Goal: Information Seeking & Learning: Learn about a topic

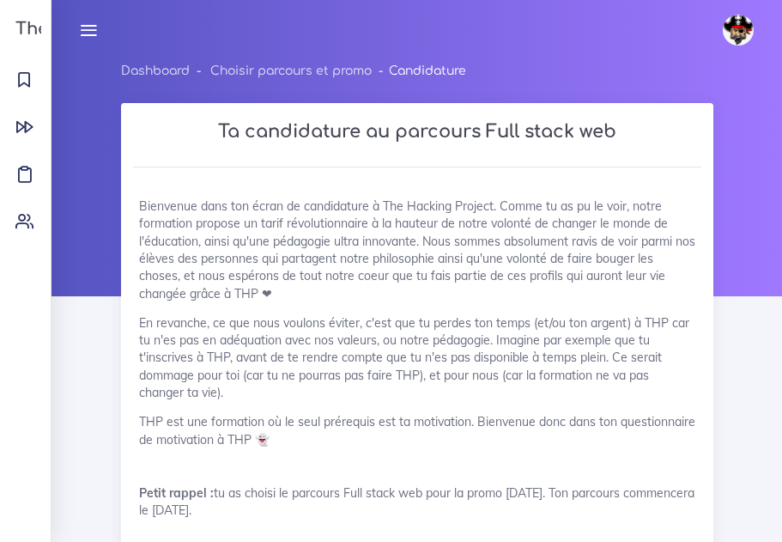
select select "3"
select select "bac_plus_3_4"
click at [33, 30] on h3 "The Hacking Project" at bounding box center [101, 29] width 182 height 19
select select "3"
select select "bac_plus_3_4"
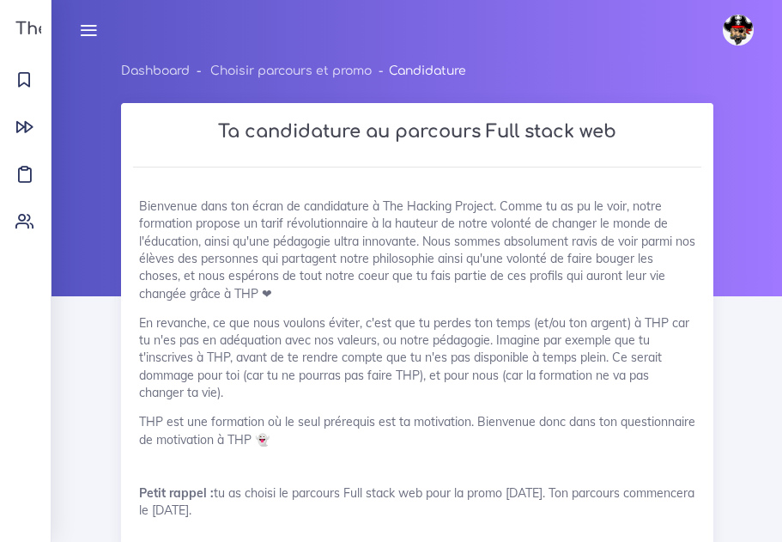
click at [92, 33] on icon at bounding box center [88, 30] width 19 height 19
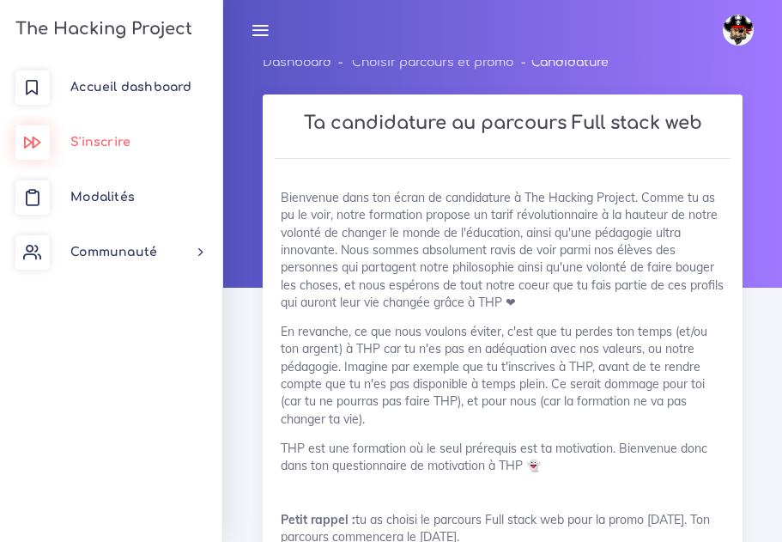
scroll to position [2, 0]
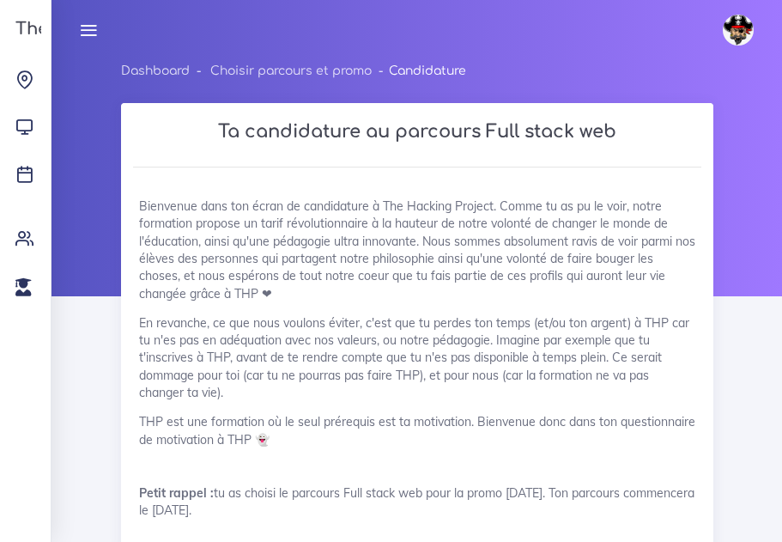
select select "3"
select select "bac_plus_3_4"
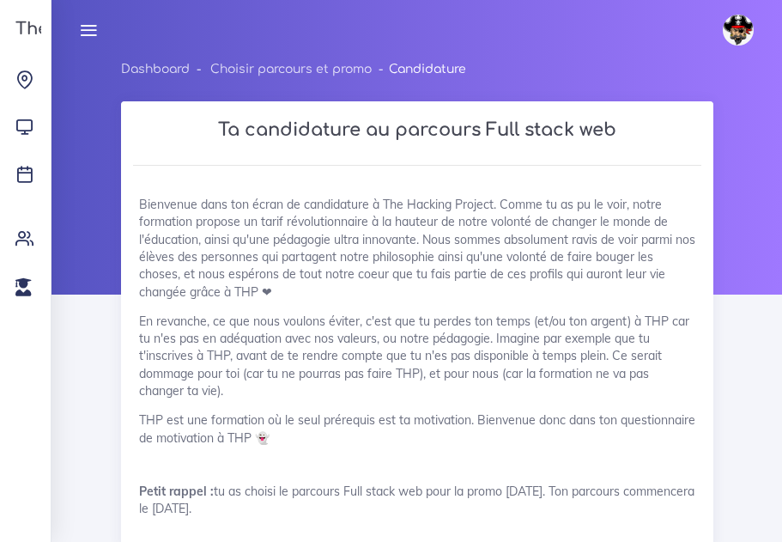
click at [17, 27] on h3 "The Hacking Project" at bounding box center [101, 29] width 182 height 19
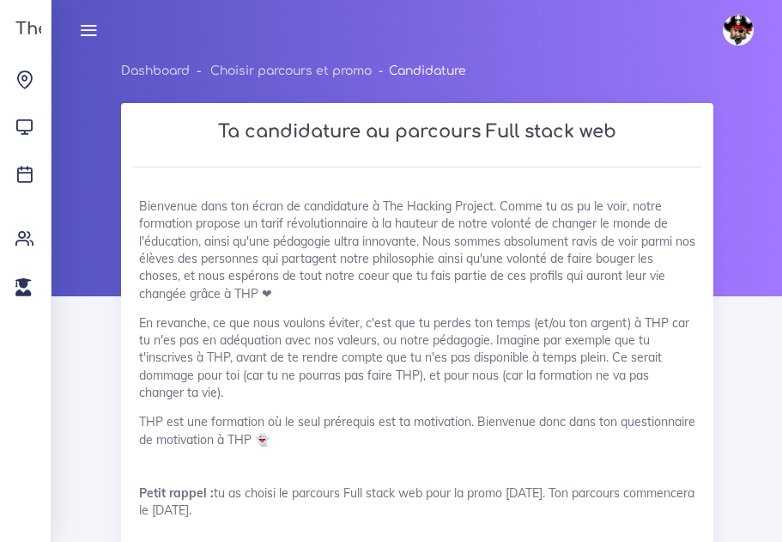
select select "3"
select select "bac_plus_3_4"
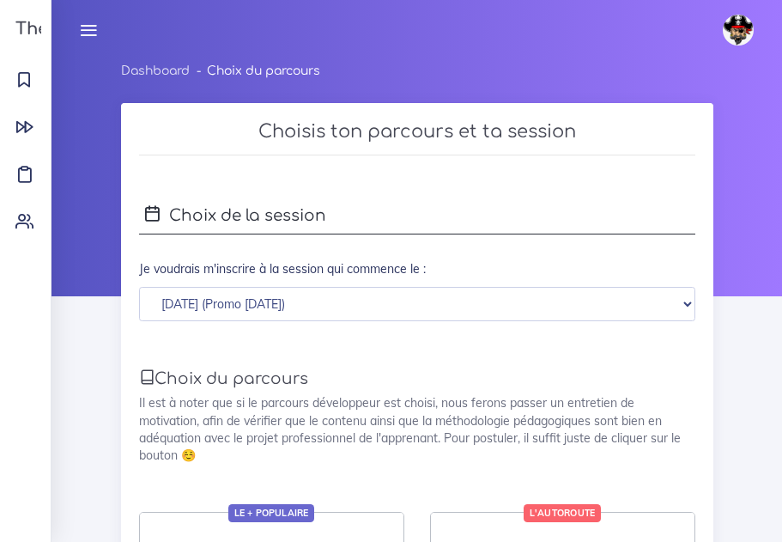
scroll to position [540, 0]
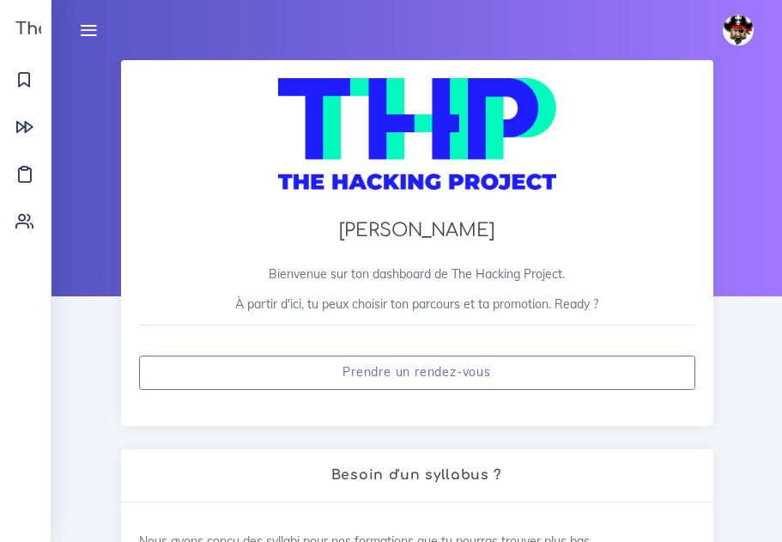
scroll to position [7, 0]
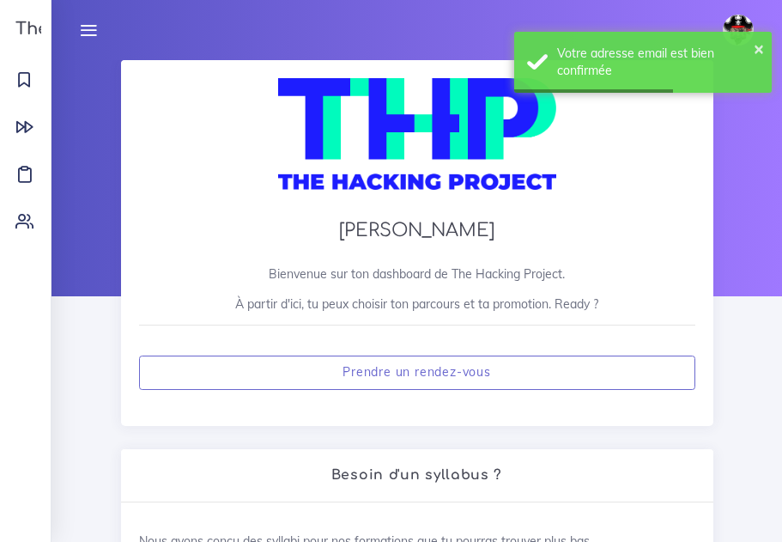
click at [94, 23] on icon at bounding box center [88, 30] width 19 height 19
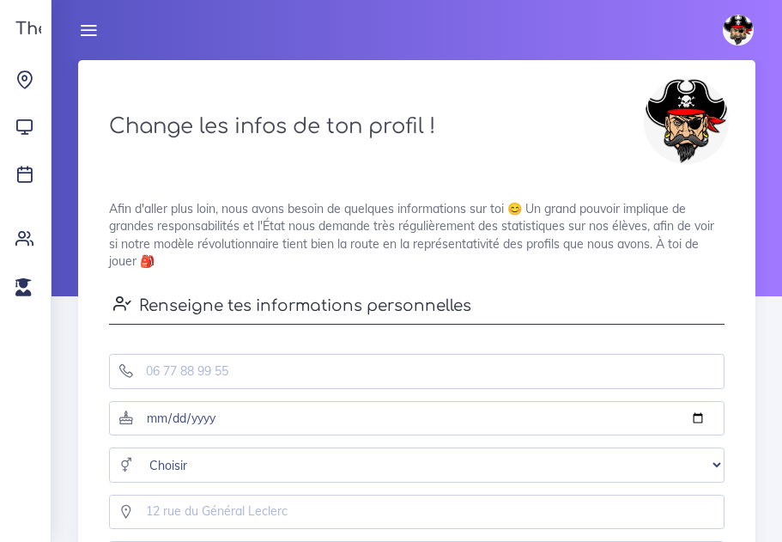
click at [87, 29] on icon at bounding box center [88, 30] width 19 height 19
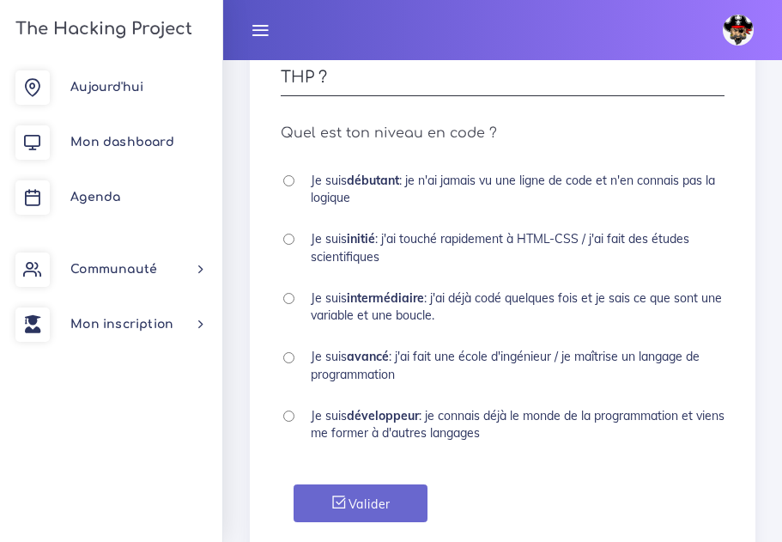
scroll to position [1265, 0]
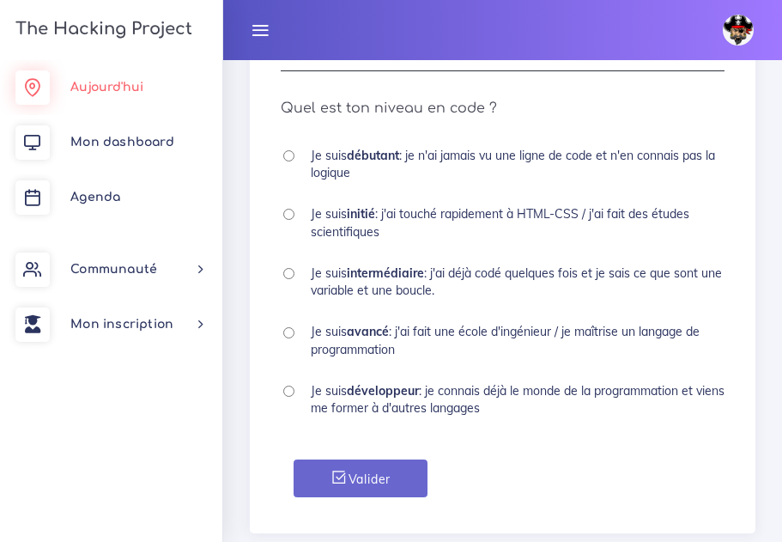
click at [114, 84] on span "Aujourd'hui" at bounding box center [106, 87] width 73 height 13
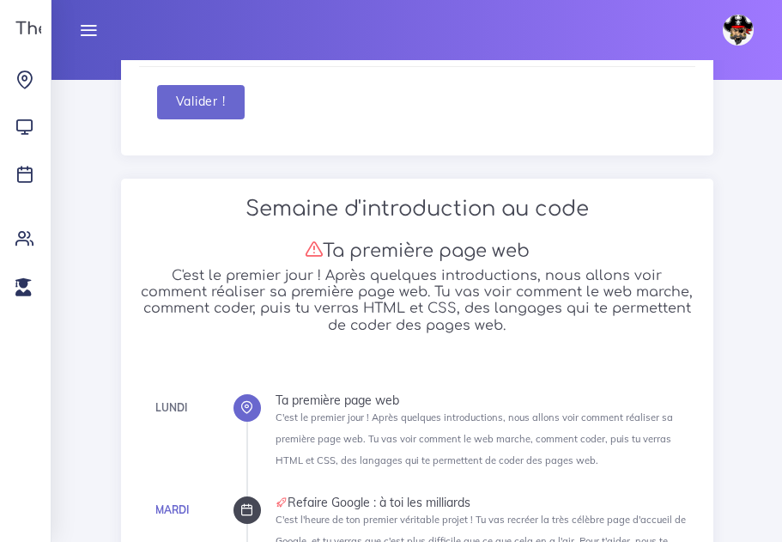
scroll to position [207, 0]
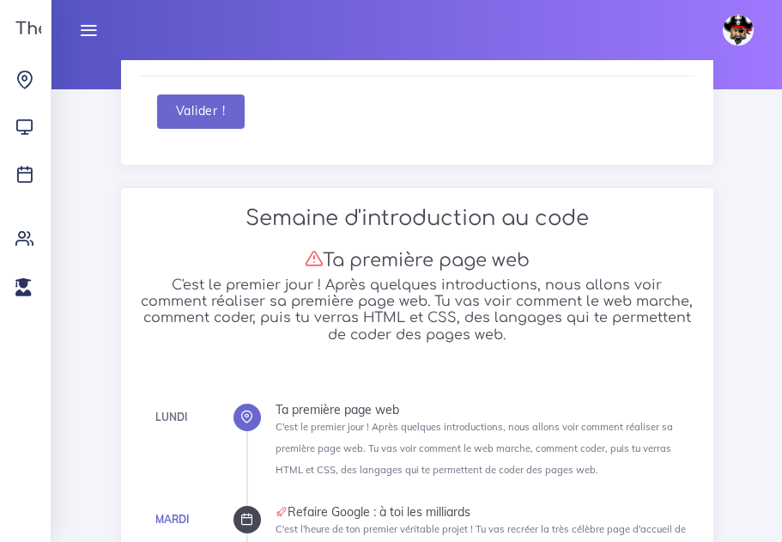
click at [95, 33] on icon at bounding box center [88, 30] width 19 height 19
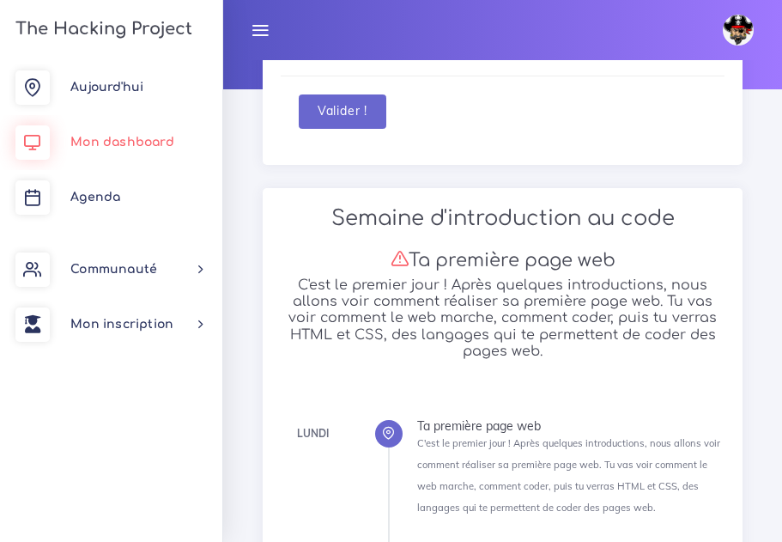
click at [157, 149] on span "Mon dashboard" at bounding box center [122, 142] width 104 height 13
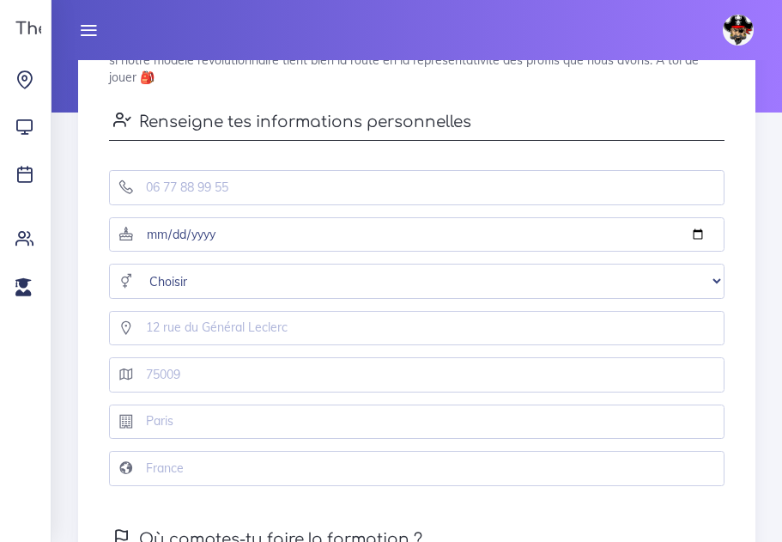
scroll to position [182, 0]
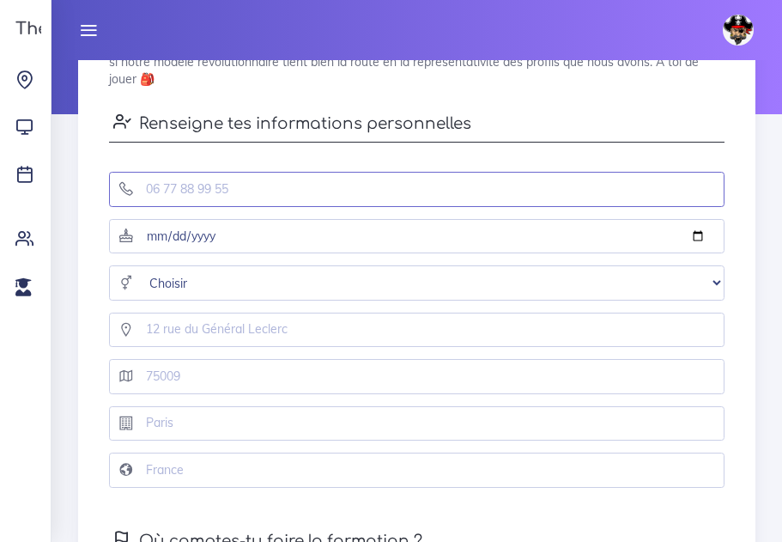
click at [264, 185] on input "tel" at bounding box center [417, 189] width 616 height 35
type input "0620035691"
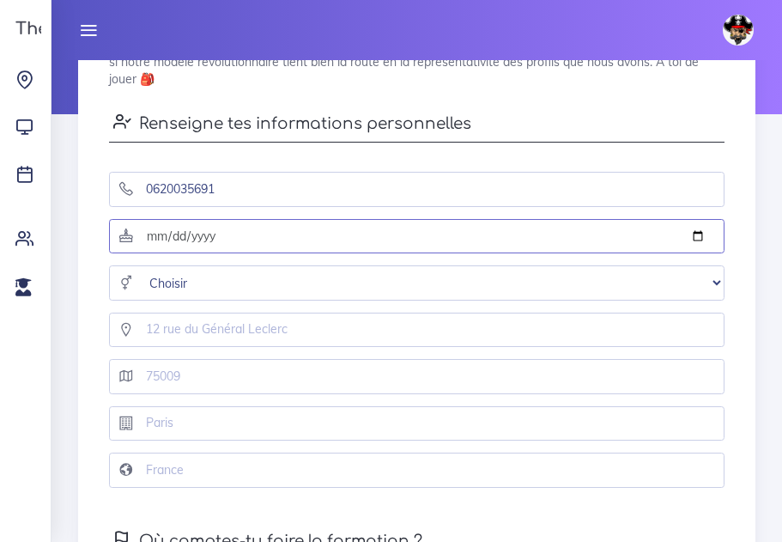
click at [264, 242] on input "date" at bounding box center [417, 236] width 616 height 35
click at [695, 236] on input "date" at bounding box center [417, 236] width 616 height 35
click at [694, 233] on input "2025-09-10" at bounding box center [417, 236] width 616 height 35
type input "1985-04-10"
click at [611, 234] on input "1985-04-10" at bounding box center [417, 236] width 616 height 35
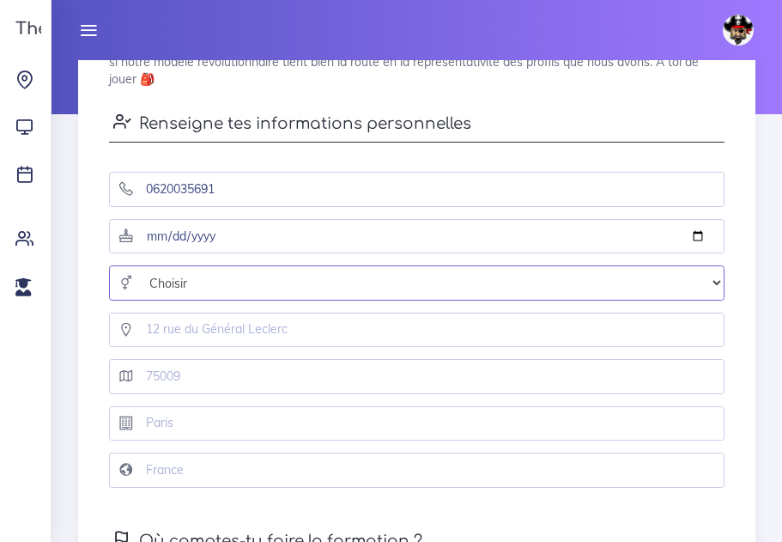
click at [717, 280] on select "Choisir Homme Femme Autre" at bounding box center [417, 282] width 616 height 35
select select "male"
click option "Homme" at bounding box center [0, 0] width 0 height 0
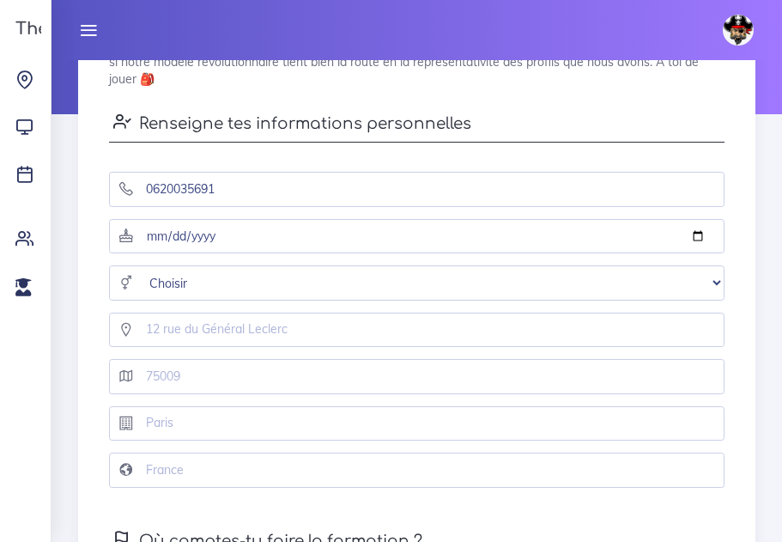
click at [489, 312] on div at bounding box center [416, 324] width 641 height 47
click at [454, 336] on input "text" at bounding box center [417, 330] width 616 height 35
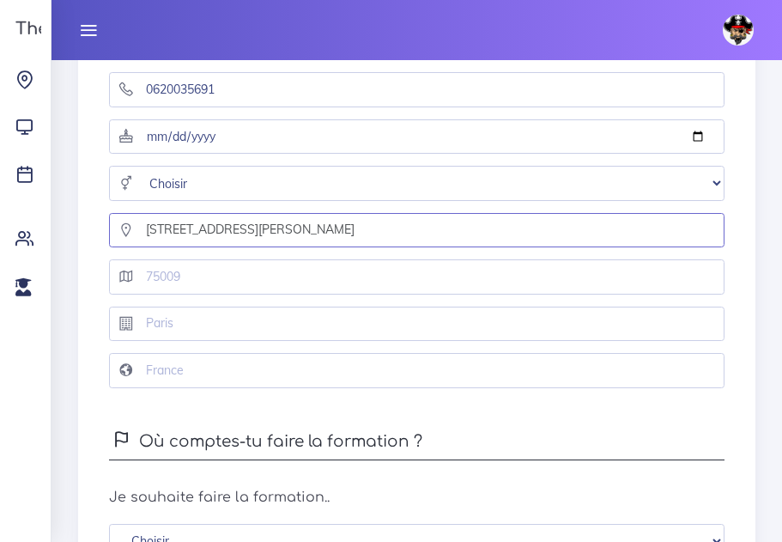
scroll to position [283, 0]
type input "32 avenue jean perrot"
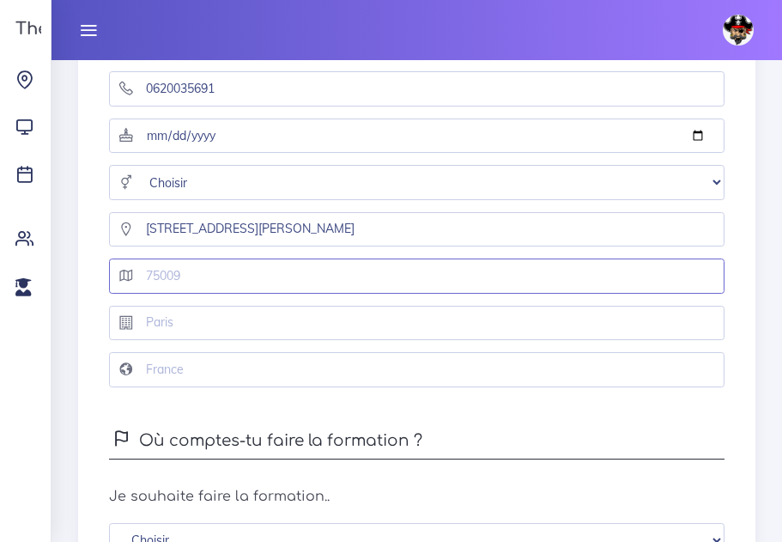
click at [352, 294] on input "text" at bounding box center [417, 275] width 616 height 35
type input """
type input "38100"
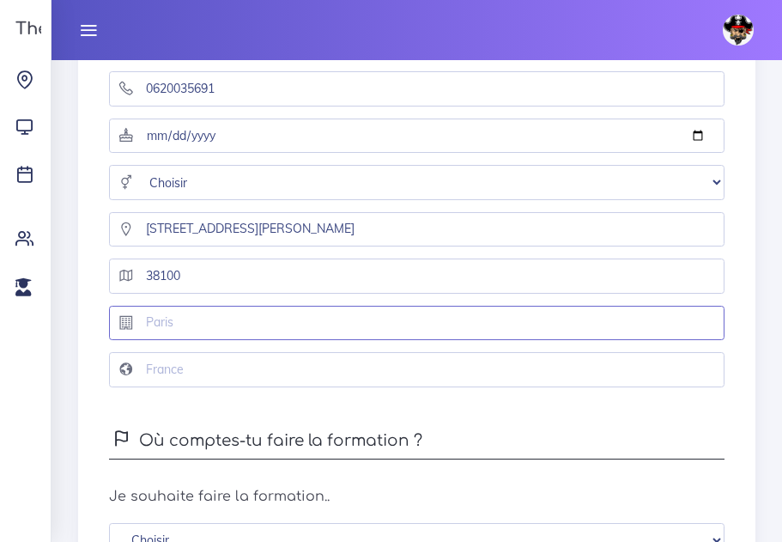
click at [347, 338] on input "text" at bounding box center [417, 323] width 616 height 35
type input "GRENOBLE"
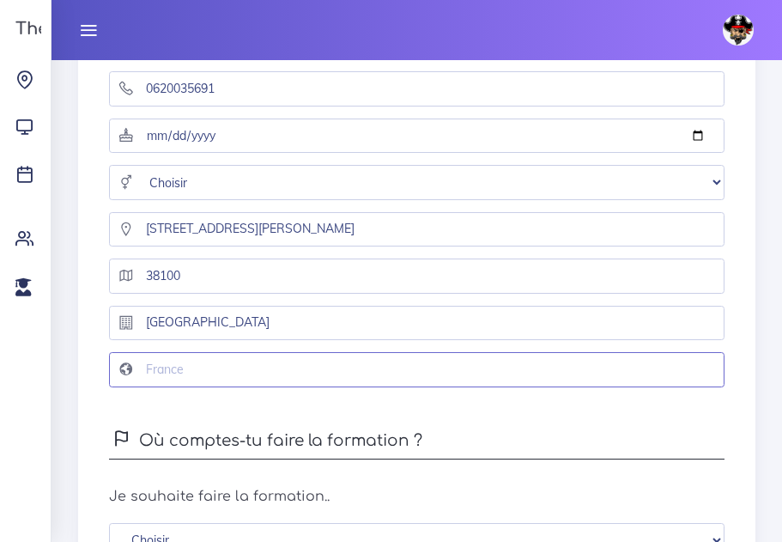
click at [298, 387] on input "text" at bounding box center [417, 369] width 616 height 35
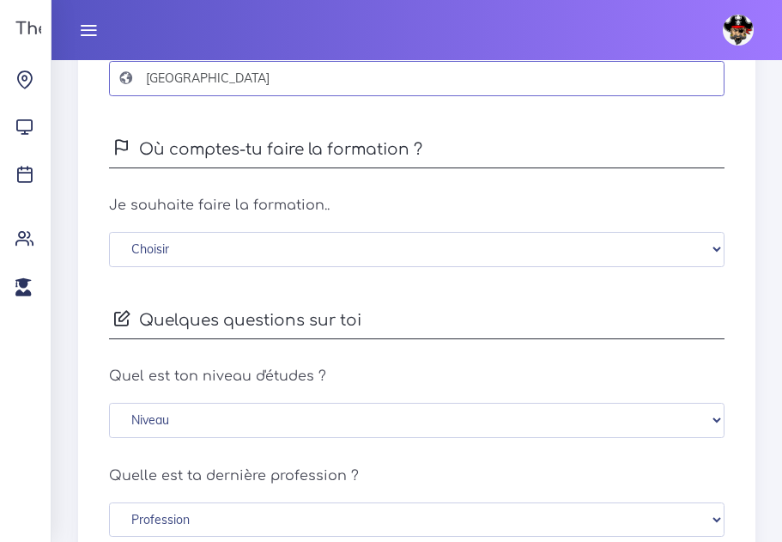
scroll to position [576, 0]
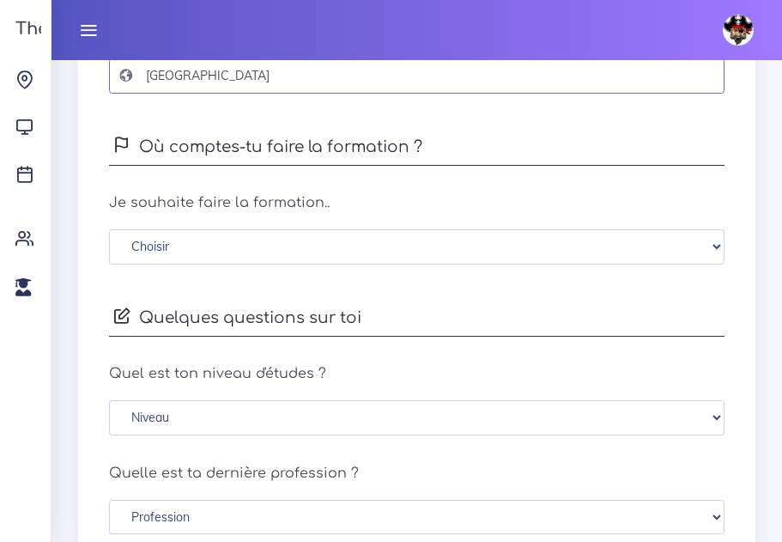
type input "FRANCE"
click at [719, 254] on select "Choisir En distanciel Bordeaux Lille Lyon Marseille Montpellier Nice Paris Renn…" at bounding box center [417, 246] width 616 height 35
select select "3"
click option "Lyon" at bounding box center [0, 0] width 0 height 0
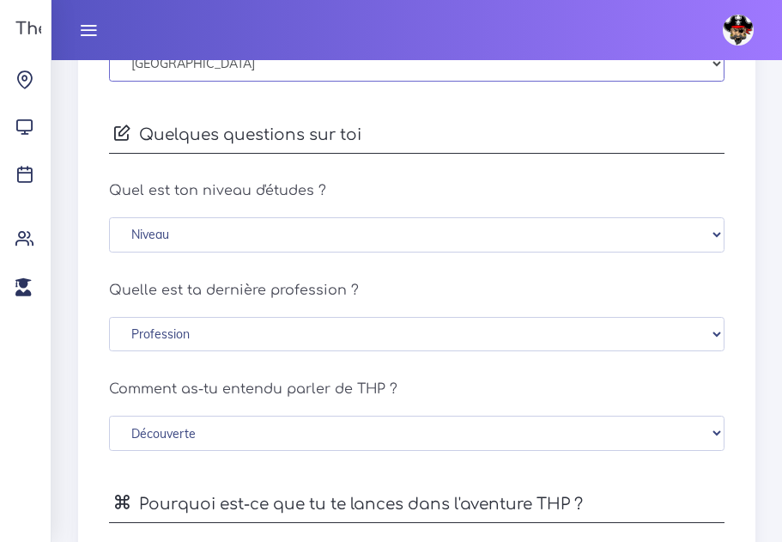
scroll to position [763, 0]
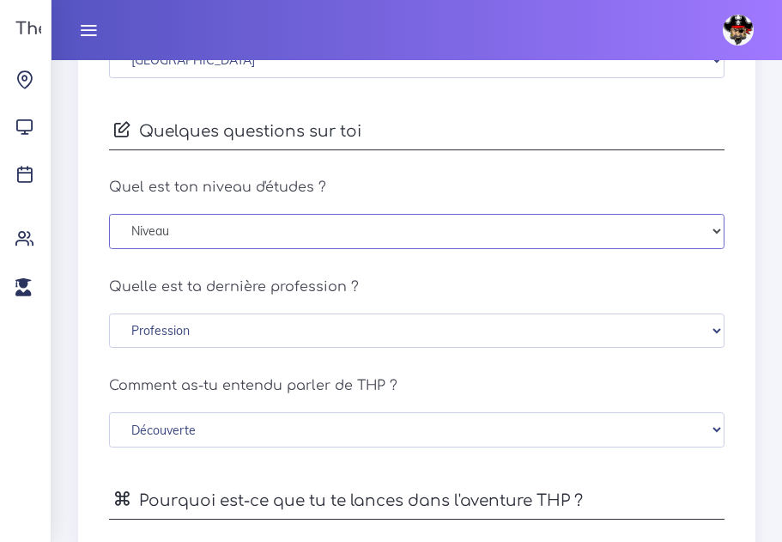
click at [718, 241] on select "Niveau Sans diplôme Brevet des collèges CAP/BEP (autres diplômes techniques) Ba…" at bounding box center [417, 231] width 616 height 35
select select "bac_plus_3_4"
click option "Bac+3/4 (Licence, Maîtrise)" at bounding box center [0, 0] width 0 height 0
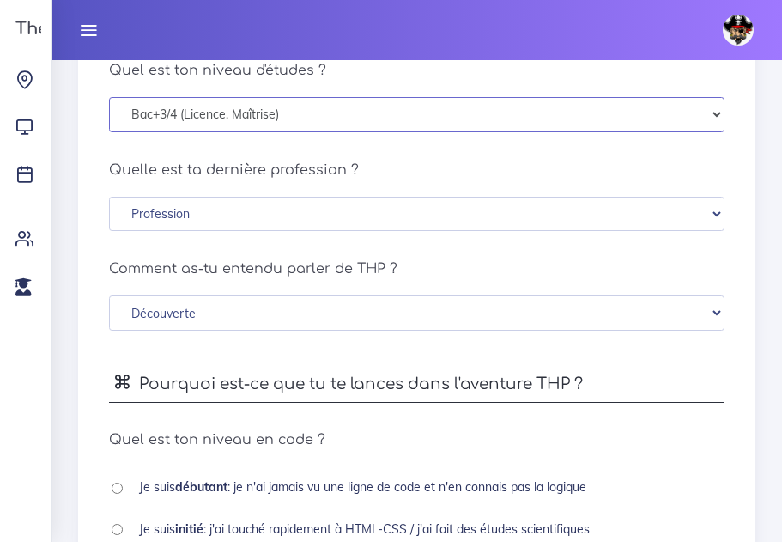
scroll to position [884, 0]
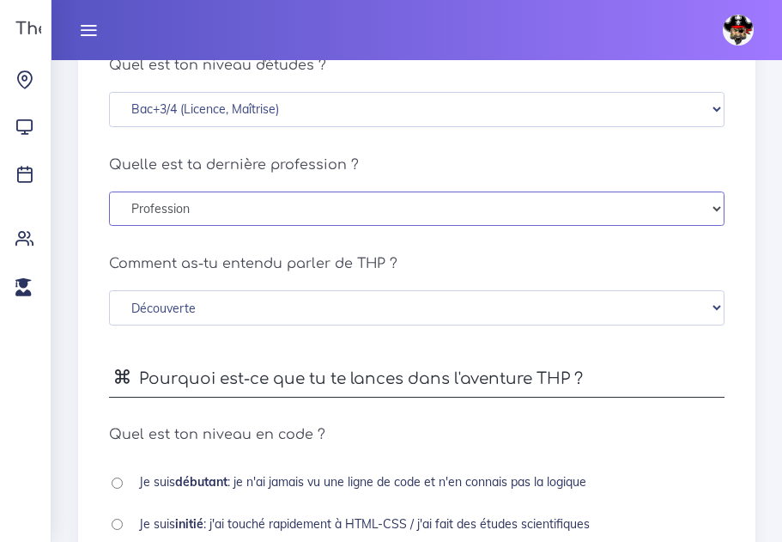
click at [718, 215] on select "Profession Cadres et profession intellectuelle supérieure Profession intérmedia…" at bounding box center [417, 208] width 616 height 35
select select "worker"
click option "Ouvrier qualifié" at bounding box center [0, 0] width 0 height 0
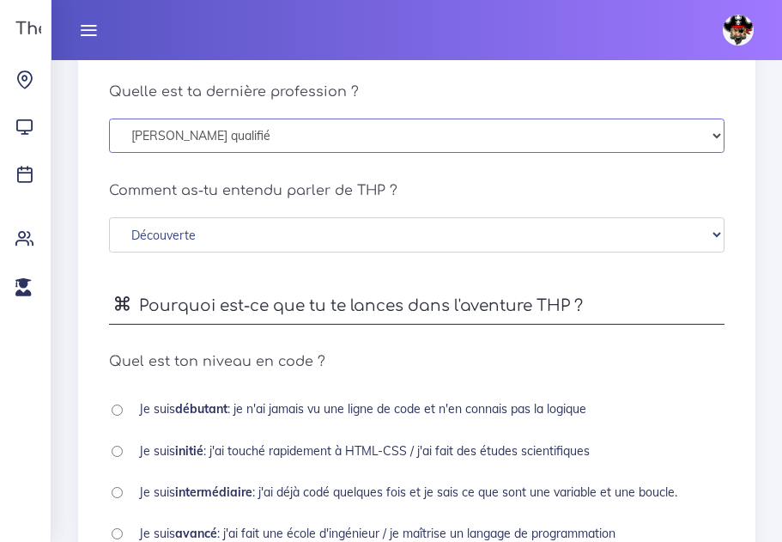
scroll to position [968, 0]
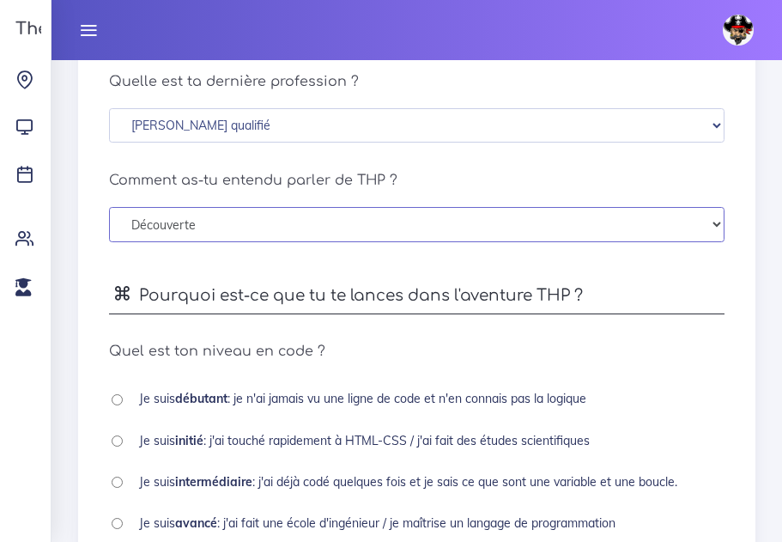
select select "word_to_mouth"
click option "Un ami m'en a parlé" at bounding box center [0, 0] width 0 height 0
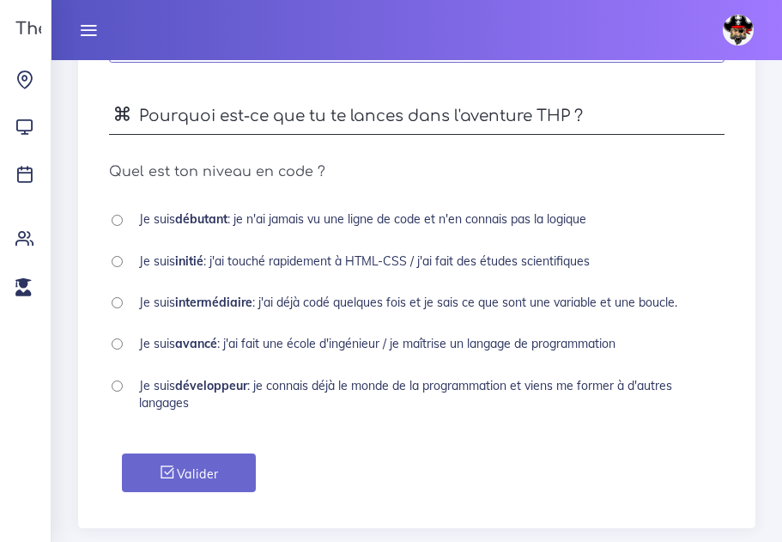
scroll to position [1151, 0]
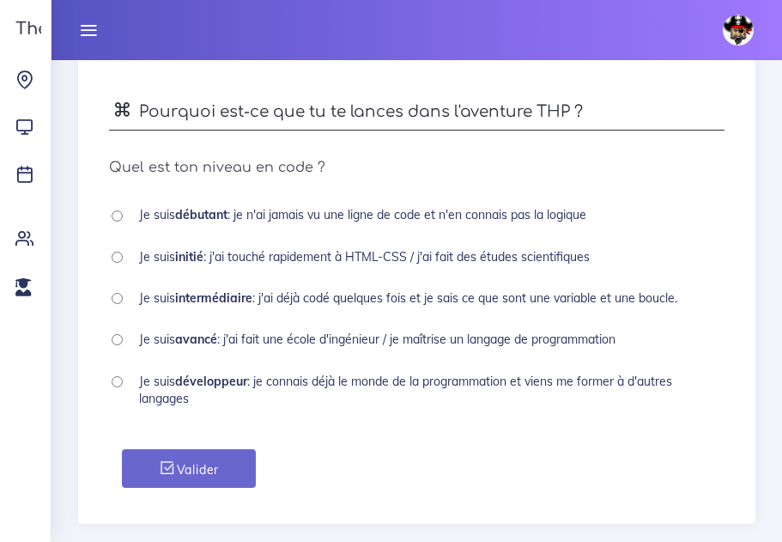
click at [119, 263] on input "radio" at bounding box center [117, 257] width 11 height 11
radio input "true"
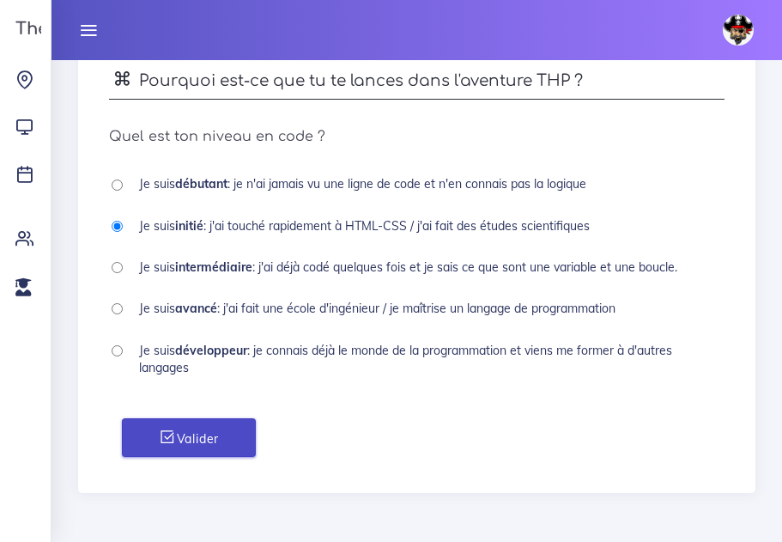
click at [220, 434] on button "Valider" at bounding box center [189, 437] width 134 height 39
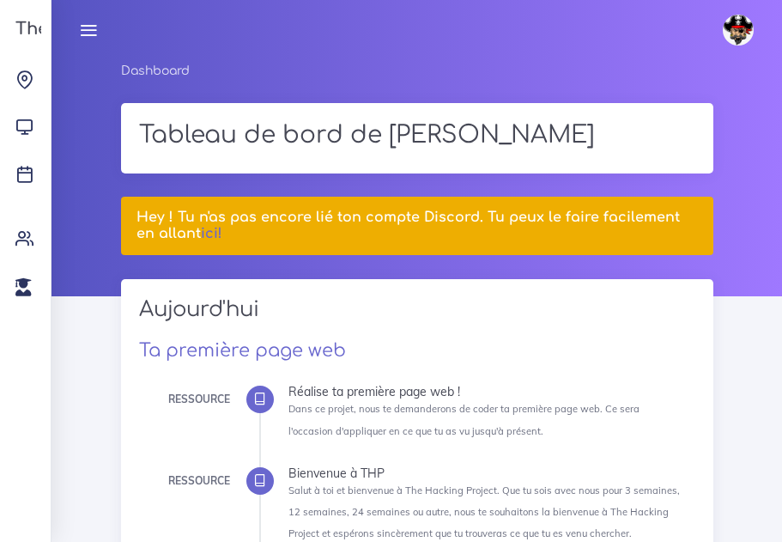
click at [94, 41] on link at bounding box center [88, 30] width 43 height 60
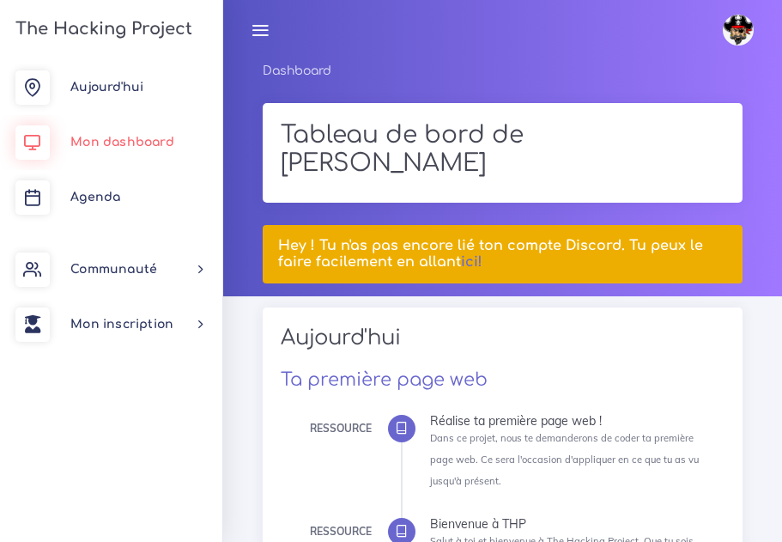
click at [128, 149] on link "Mon dashboard" at bounding box center [111, 142] width 222 height 55
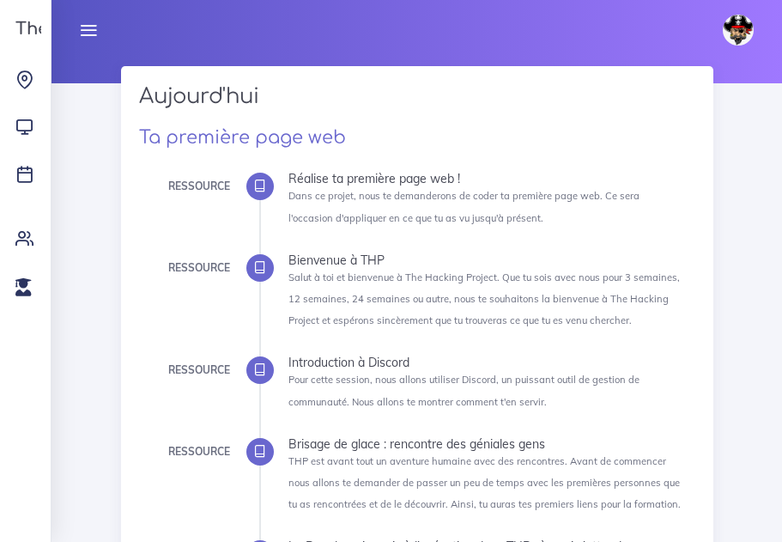
scroll to position [244, 0]
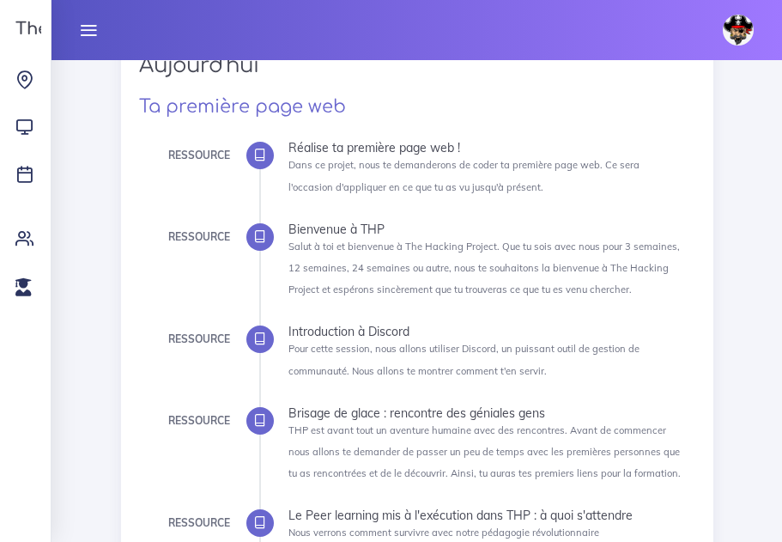
click at [259, 161] on icon at bounding box center [259, 155] width 13 height 13
click at [19, 32] on h3 "The Hacking Project" at bounding box center [101, 29] width 182 height 19
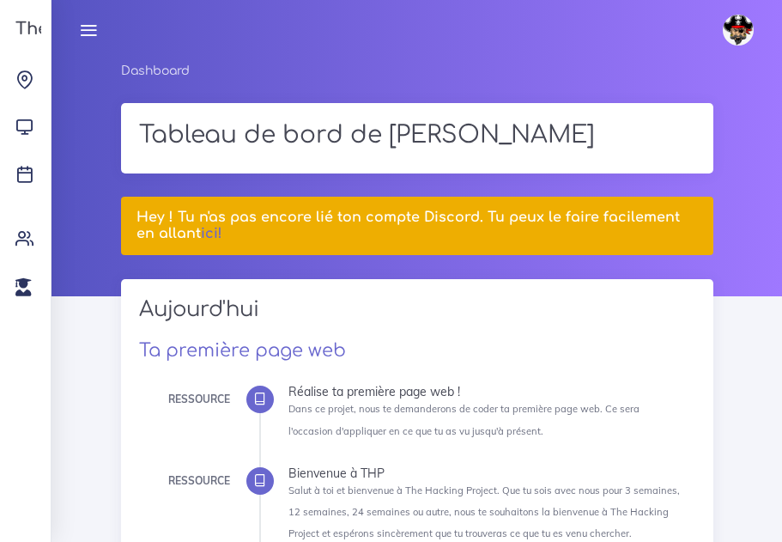
scroll to position [244, 0]
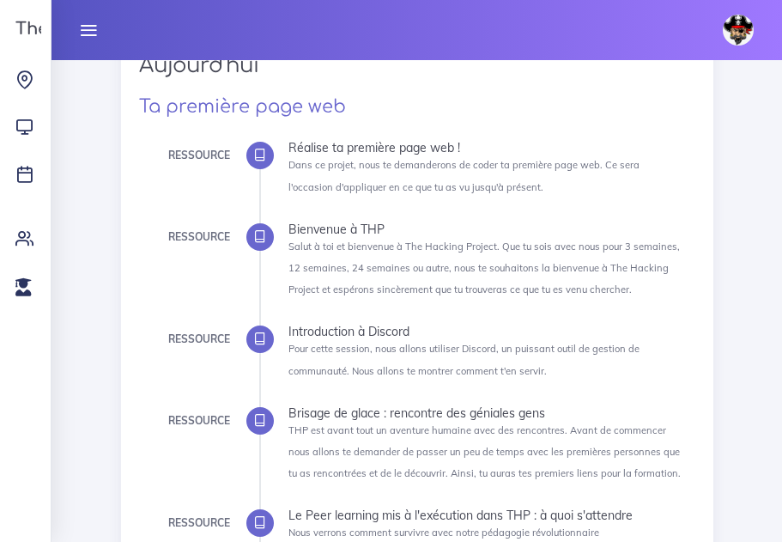
click at [88, 35] on icon at bounding box center [88, 30] width 19 height 19
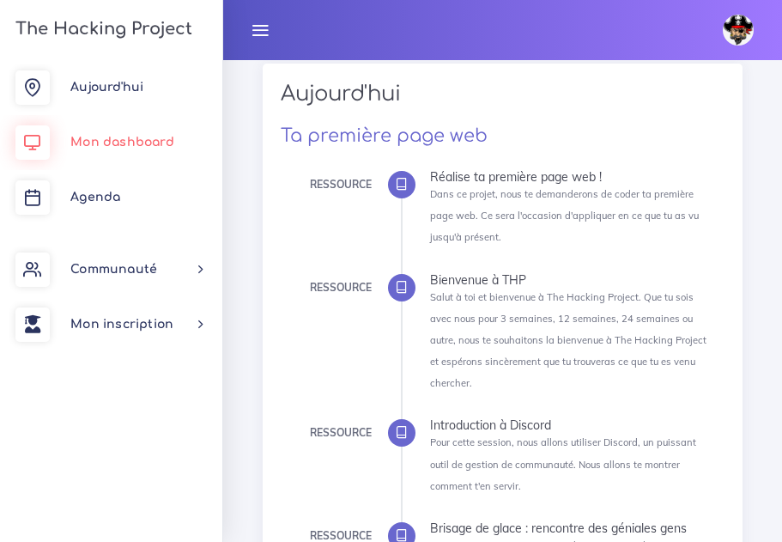
click at [128, 131] on link "Mon dashboard" at bounding box center [111, 142] width 222 height 55
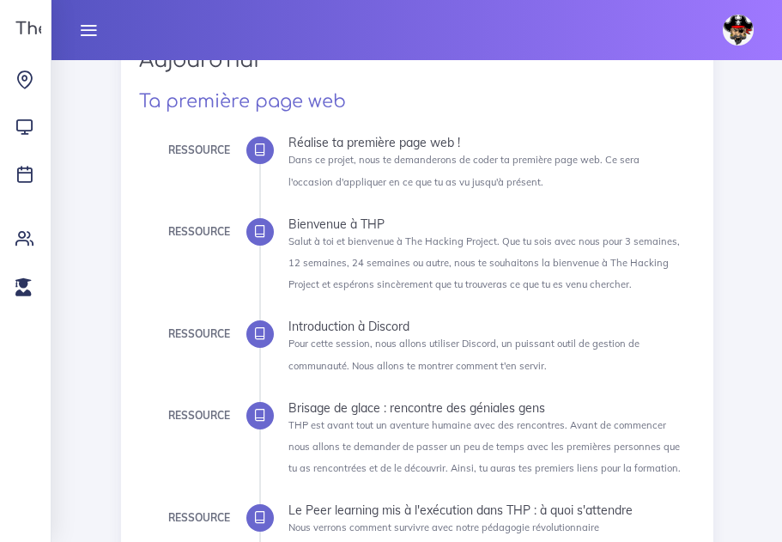
scroll to position [250, 0]
click at [259, 154] on icon at bounding box center [259, 149] width 13 height 13
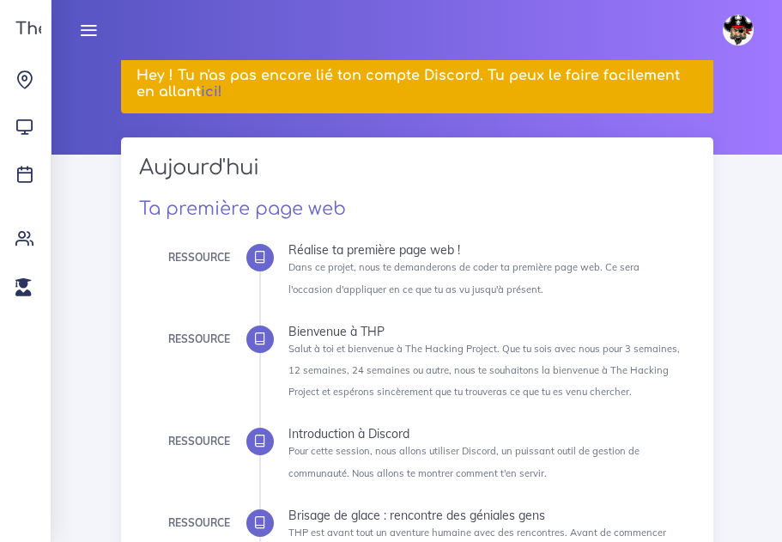
scroll to position [0, 0]
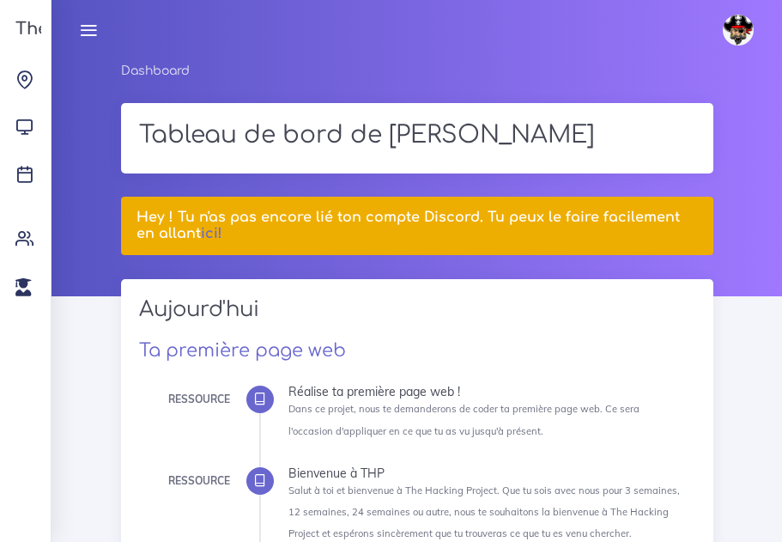
click at [94, 28] on icon at bounding box center [88, 30] width 19 height 19
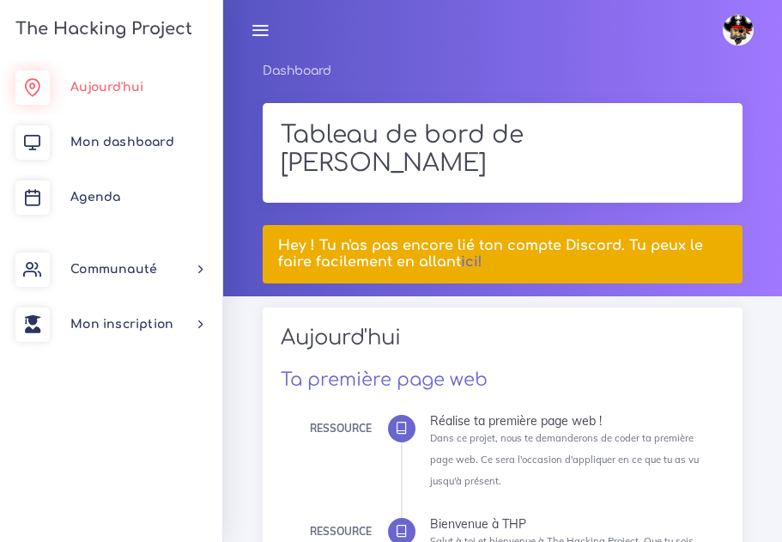
click at [111, 94] on span "Aujourd'hui" at bounding box center [106, 87] width 73 height 13
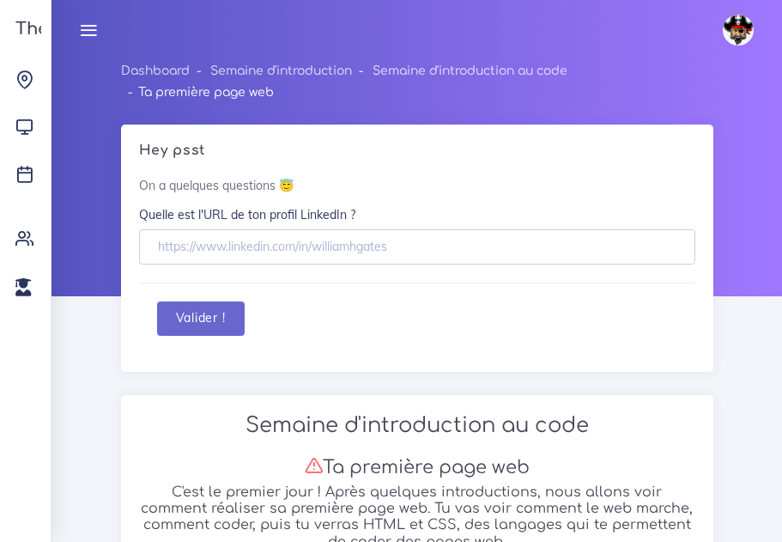
click at [93, 34] on icon at bounding box center [88, 30] width 19 height 19
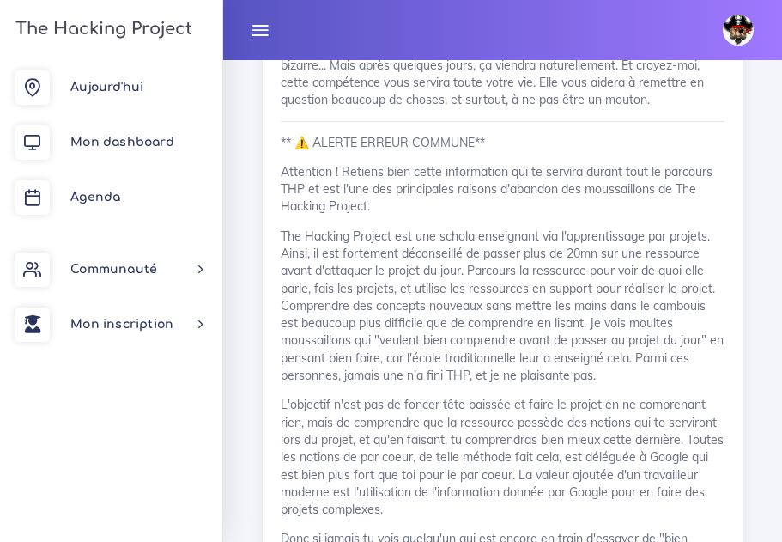
scroll to position [7902, 0]
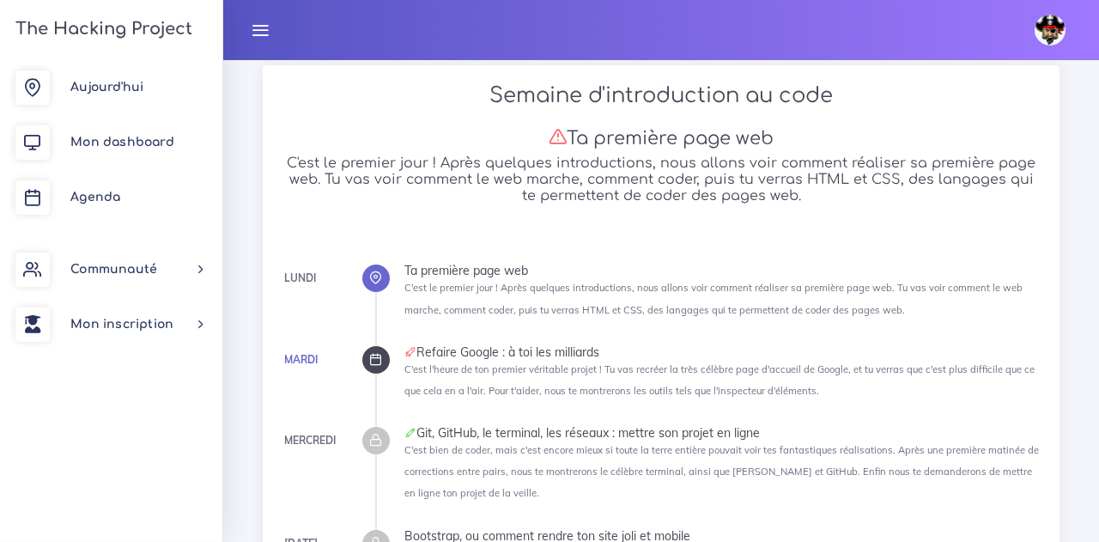
scroll to position [307, 0]
click at [131, 88] on span "Aujourd'hui" at bounding box center [106, 87] width 73 height 13
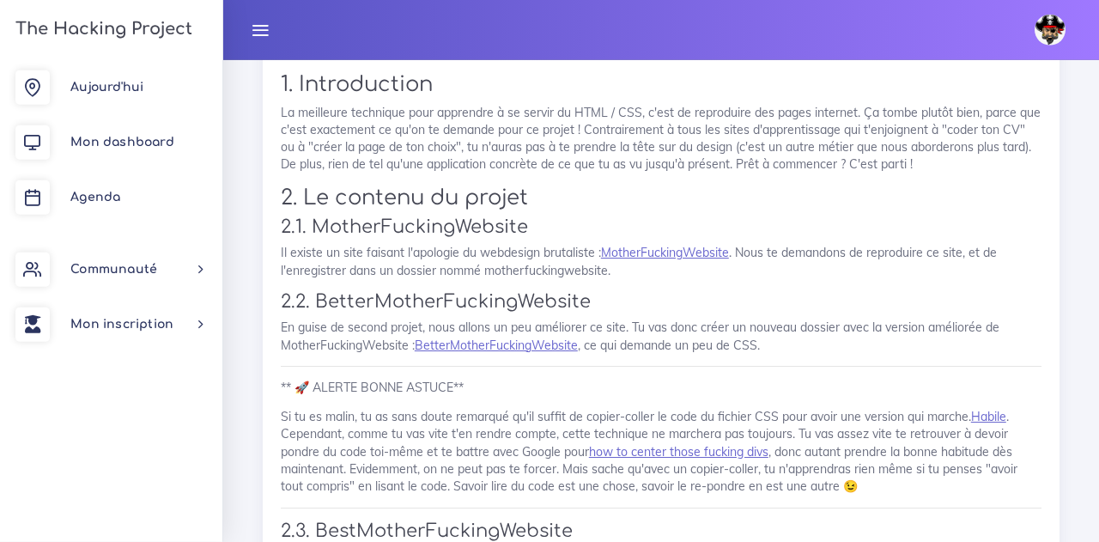
scroll to position [1170, 0]
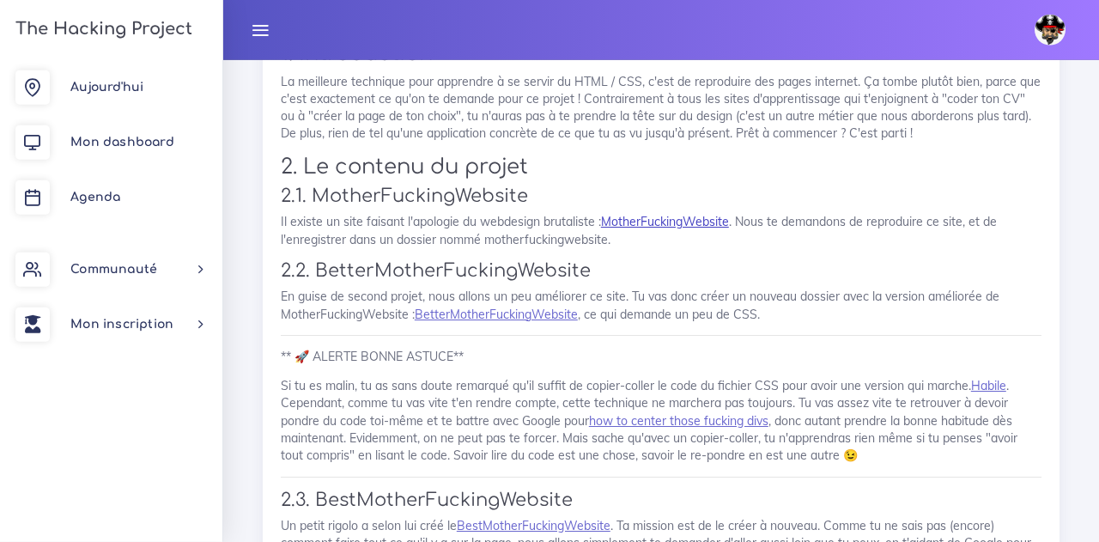
click at [653, 221] on link "MotherFuckingWebsite" at bounding box center [665, 221] width 128 height 15
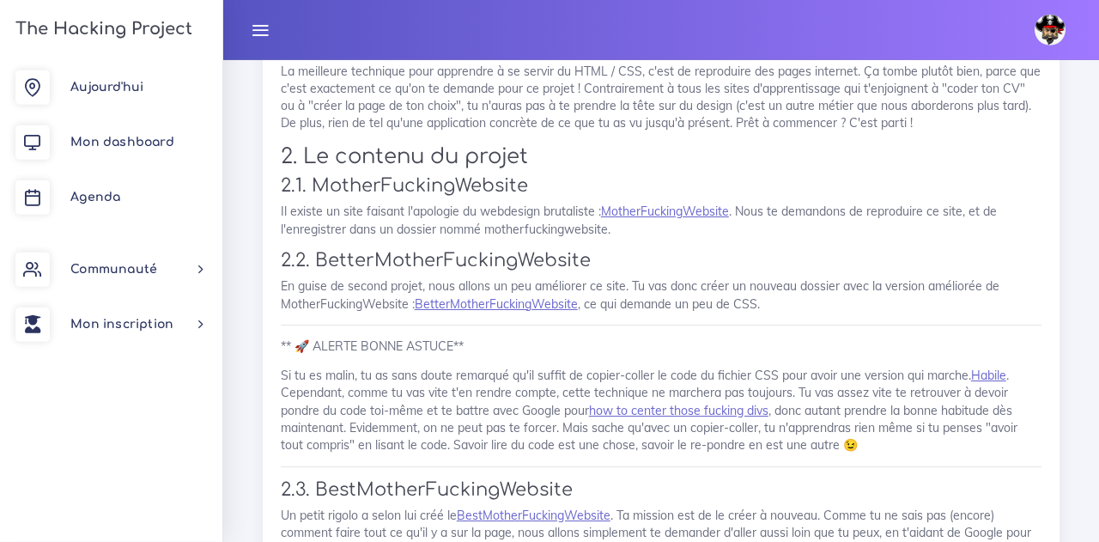
scroll to position [1182, 0]
drag, startPoint x: 607, startPoint y: 230, endPoint x: 489, endPoint y: 229, distance: 118.5
click at [489, 229] on p "Il existe un site faisant l'apologie du webdesign brutaliste : MotherFuckingWeb…" at bounding box center [661, 218] width 761 height 35
copy p "motherfuckingwebsite"
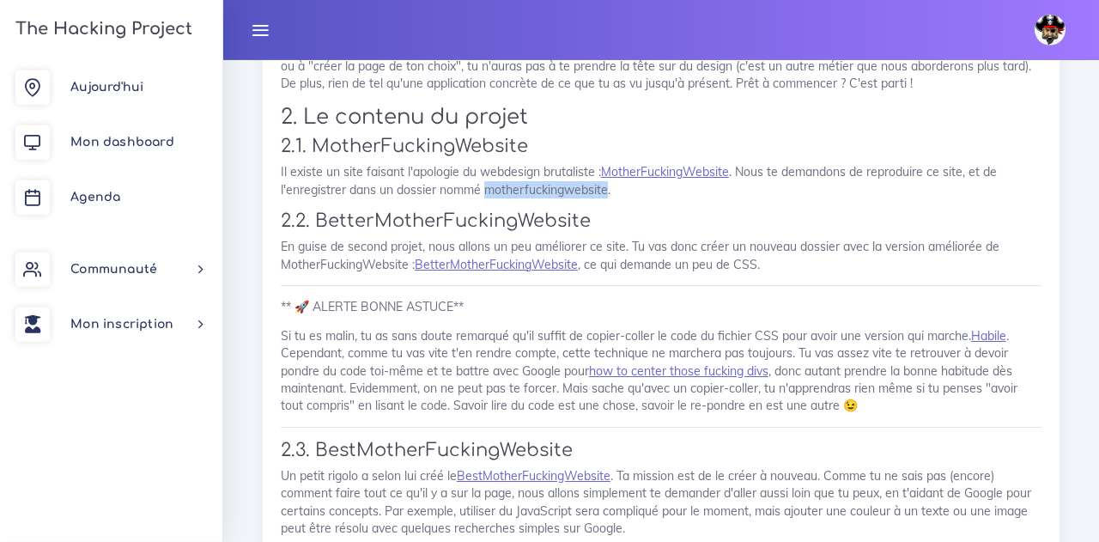
scroll to position [1221, 0]
click at [501, 263] on link "BetterMotherFuckingWebsite" at bounding box center [496, 263] width 163 height 15
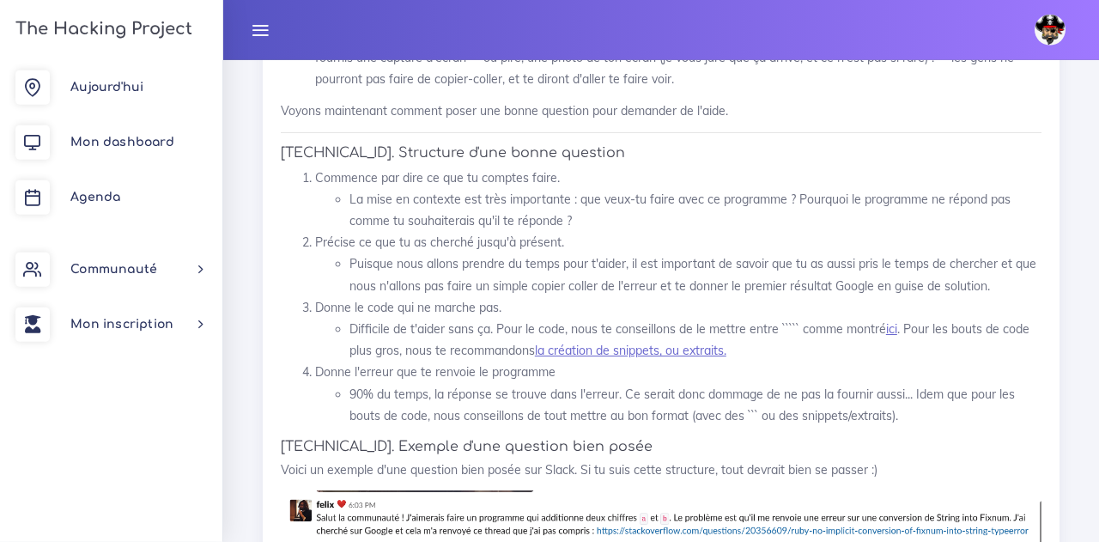
scroll to position [7926, 0]
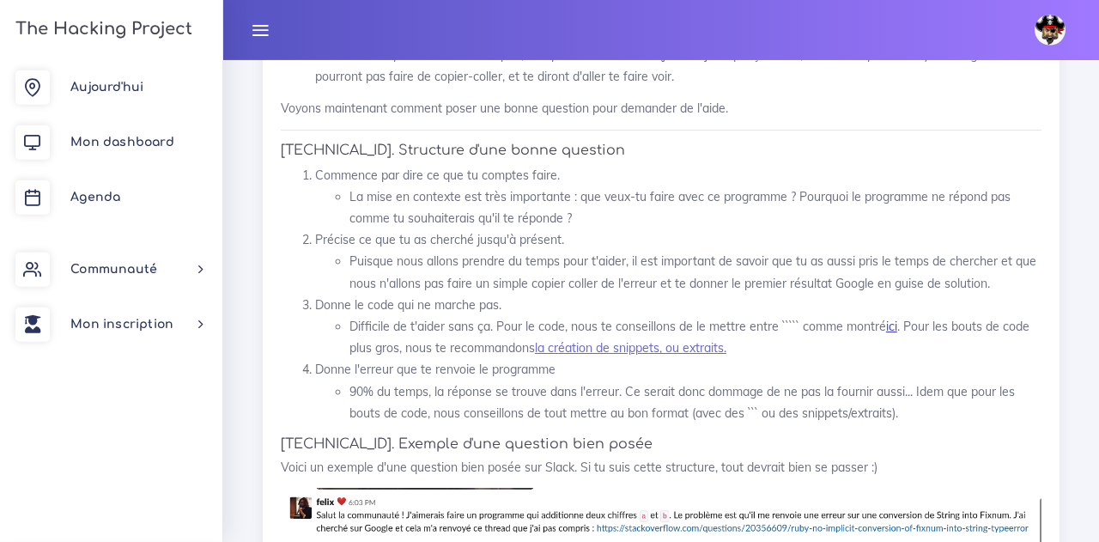
click at [891, 334] on link "ici" at bounding box center [891, 326] width 11 height 15
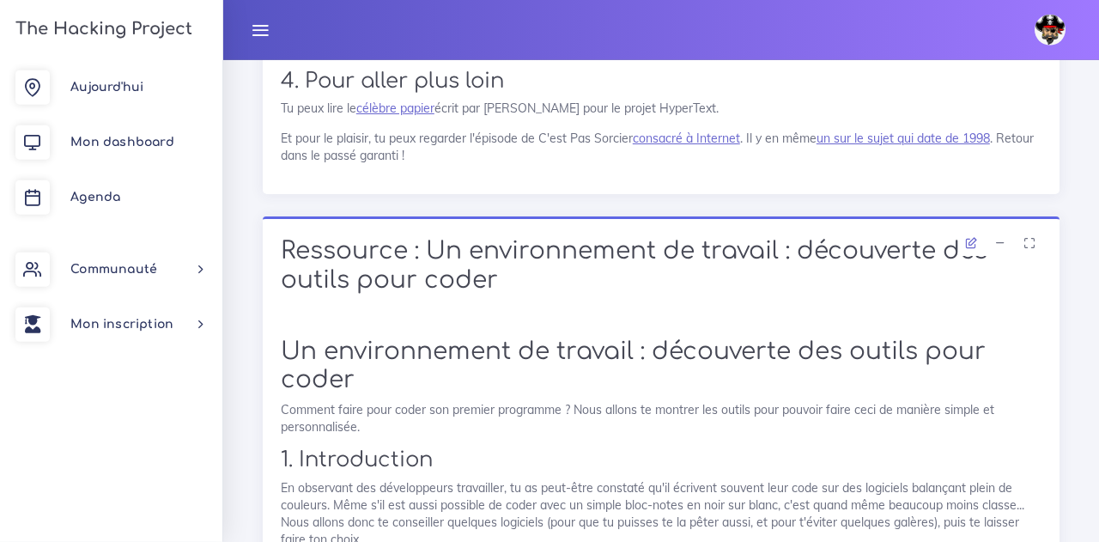
scroll to position [9956, 0]
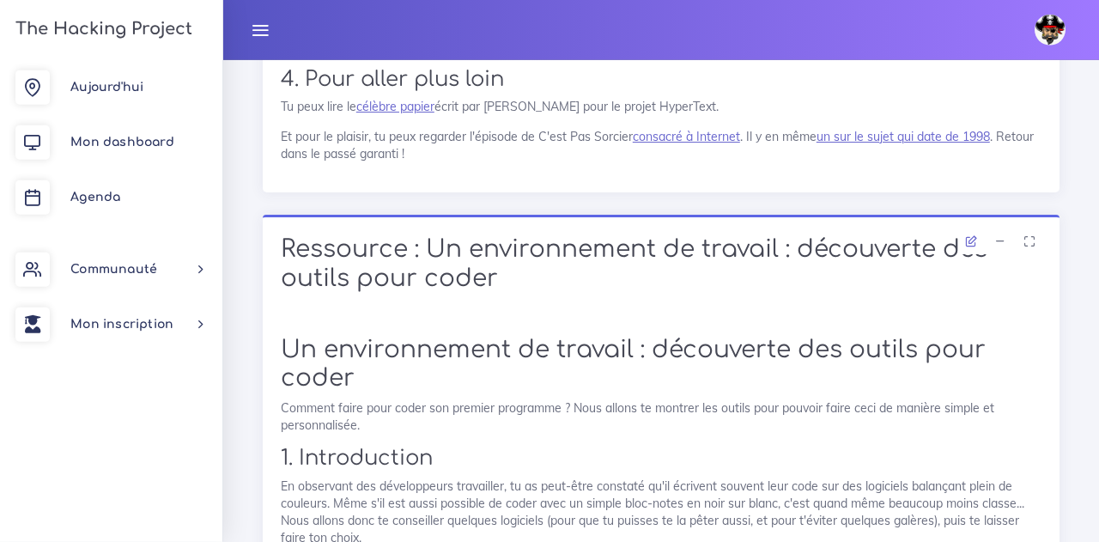
click at [971, 253] on li at bounding box center [971, 242] width 26 height 21
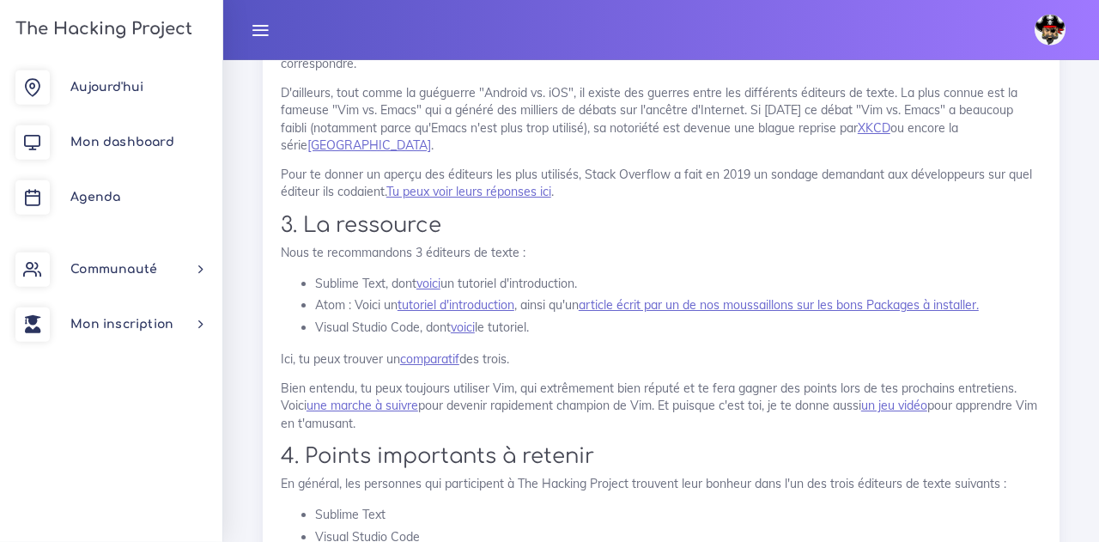
scroll to position [10661, 0]
click at [485, 198] on link "Tu peux voir leurs réponses ici" at bounding box center [468, 190] width 165 height 15
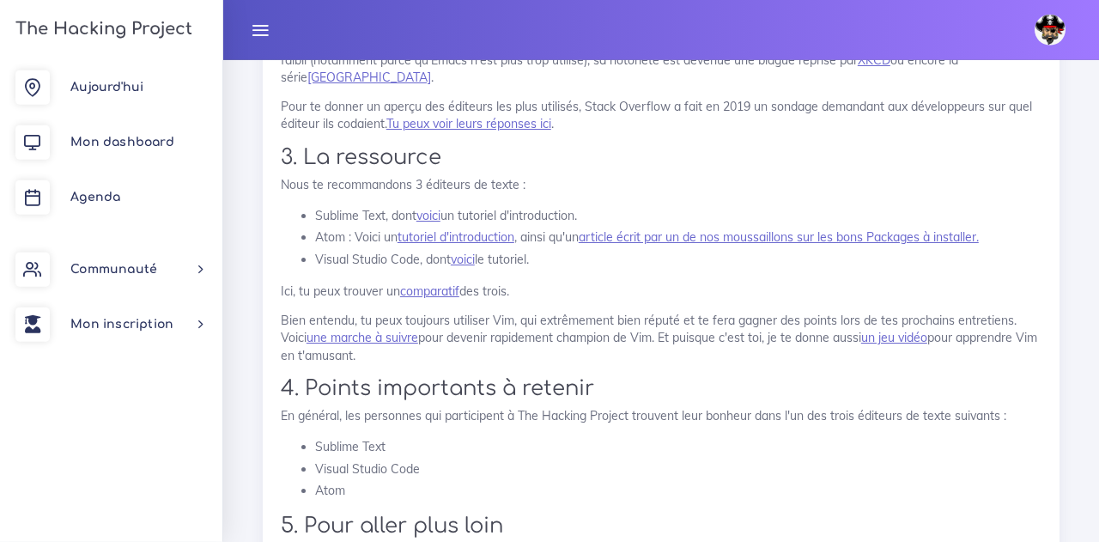
scroll to position [10733, 0]
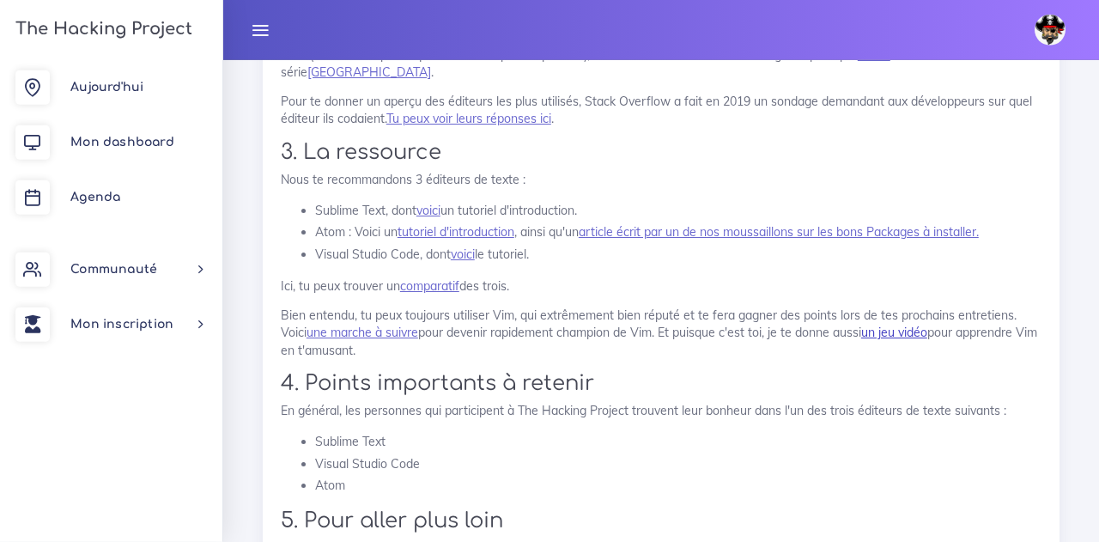
click at [906, 340] on link "un jeu vidéo" at bounding box center [894, 332] width 66 height 15
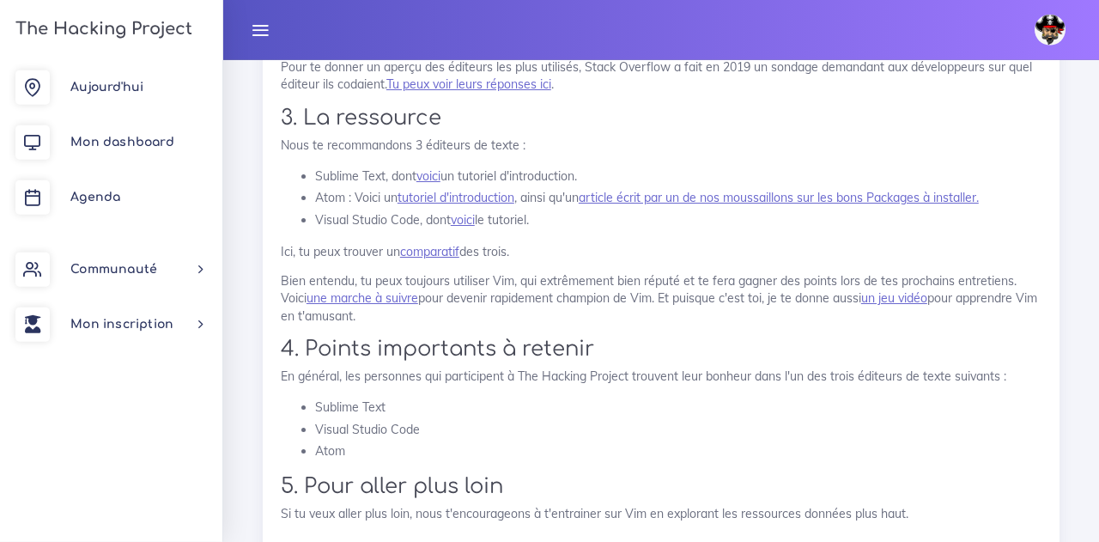
scroll to position [10708, 0]
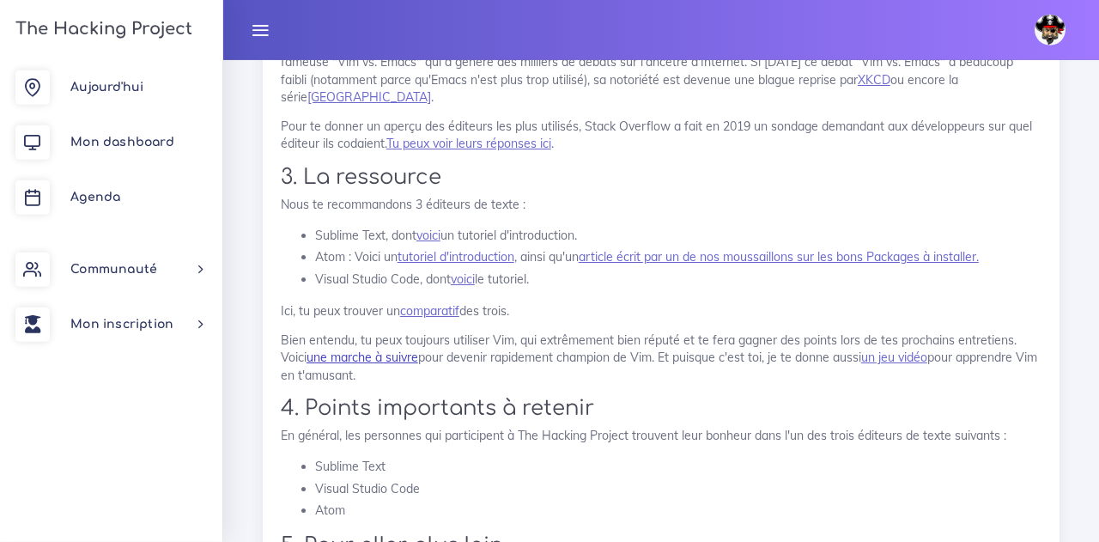
click at [371, 365] on link "une marche à suivre" at bounding box center [363, 356] width 112 height 15
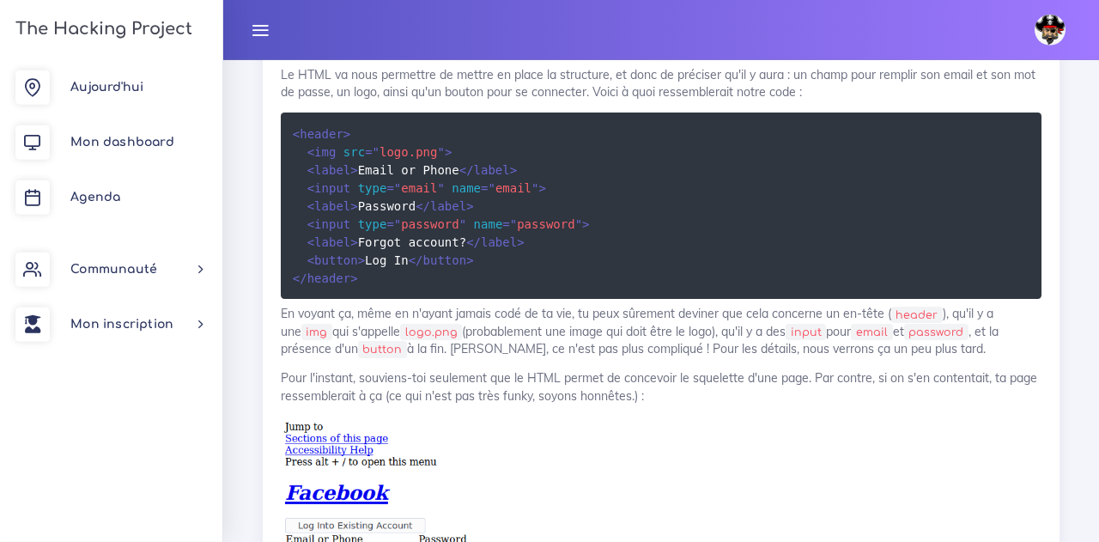
scroll to position [12566, 0]
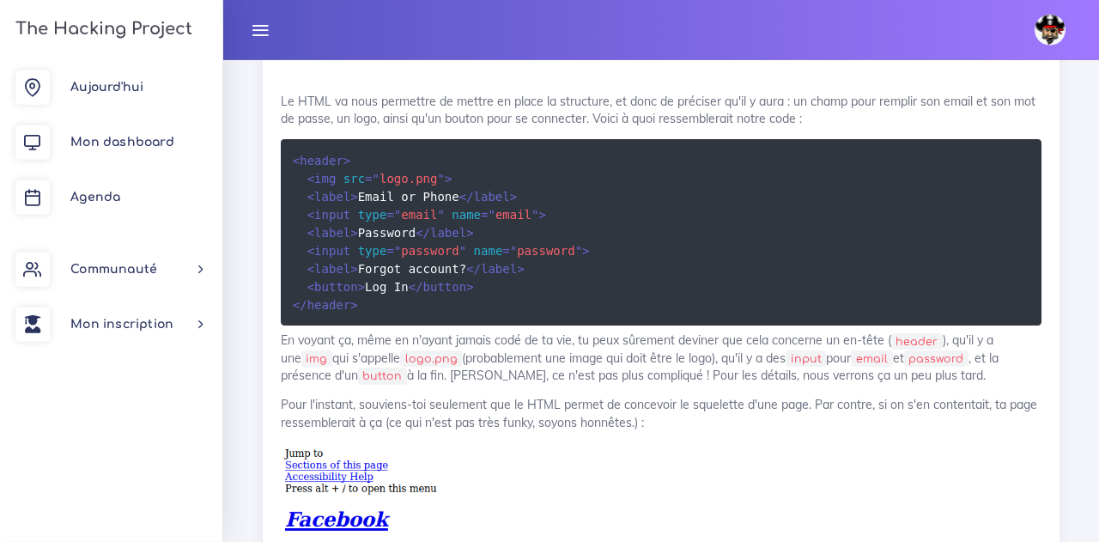
click at [583, 285] on pre "< header > < img src = " logo.png " > < label > Email or Phone </ label > < inp…" at bounding box center [661, 232] width 761 height 186
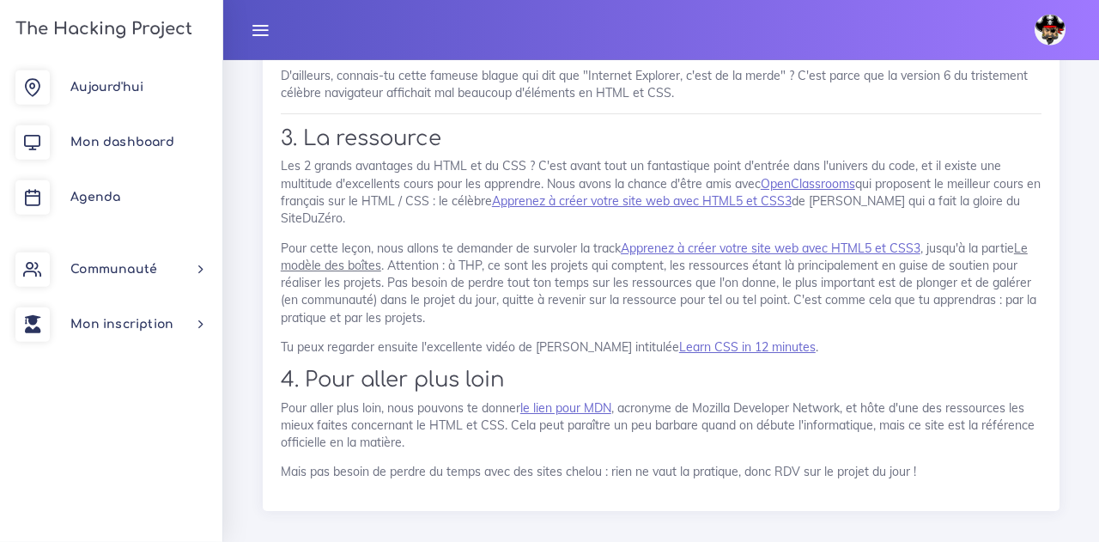
scroll to position [13889, 0]
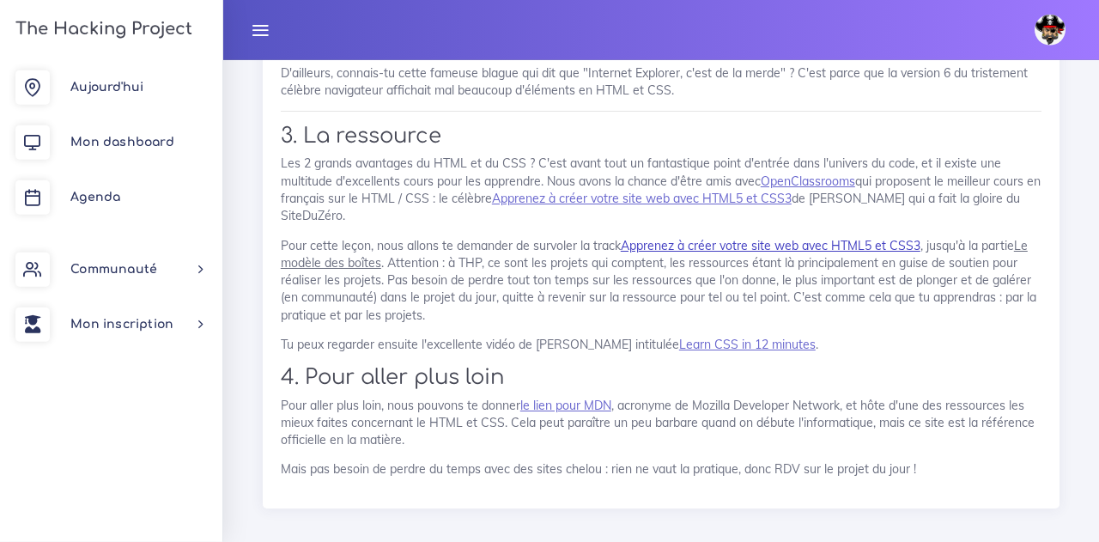
click at [707, 251] on link "Apprenez à créer votre site web avec HTML5 et CSS3" at bounding box center [771, 245] width 300 height 15
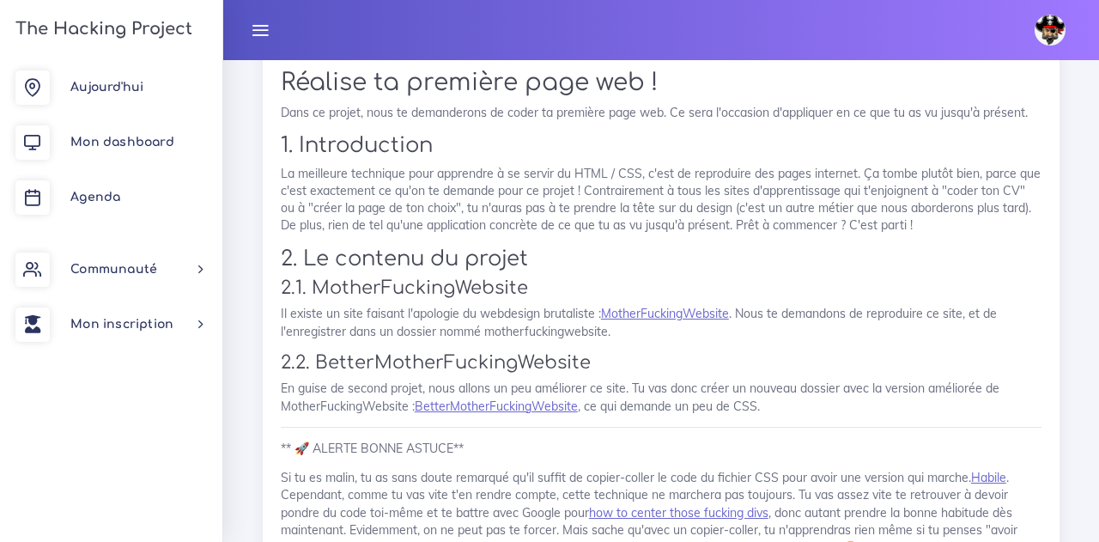
scroll to position [1079, 0]
click at [665, 319] on link "MotherFuckingWebsite" at bounding box center [665, 312] width 128 height 15
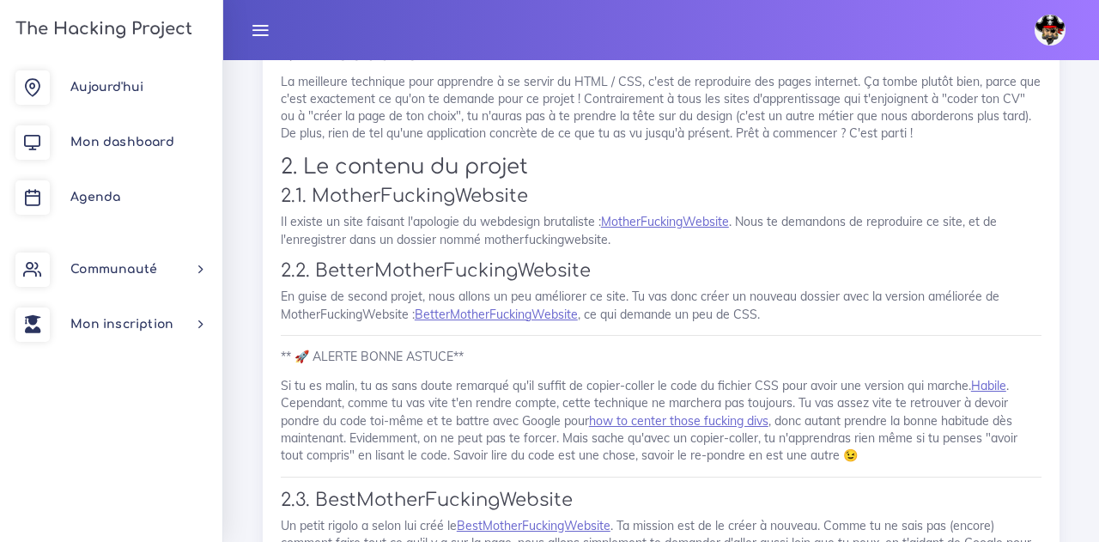
scroll to position [1171, 0]
click at [663, 228] on link "MotherFuckingWebsite" at bounding box center [665, 220] width 128 height 15
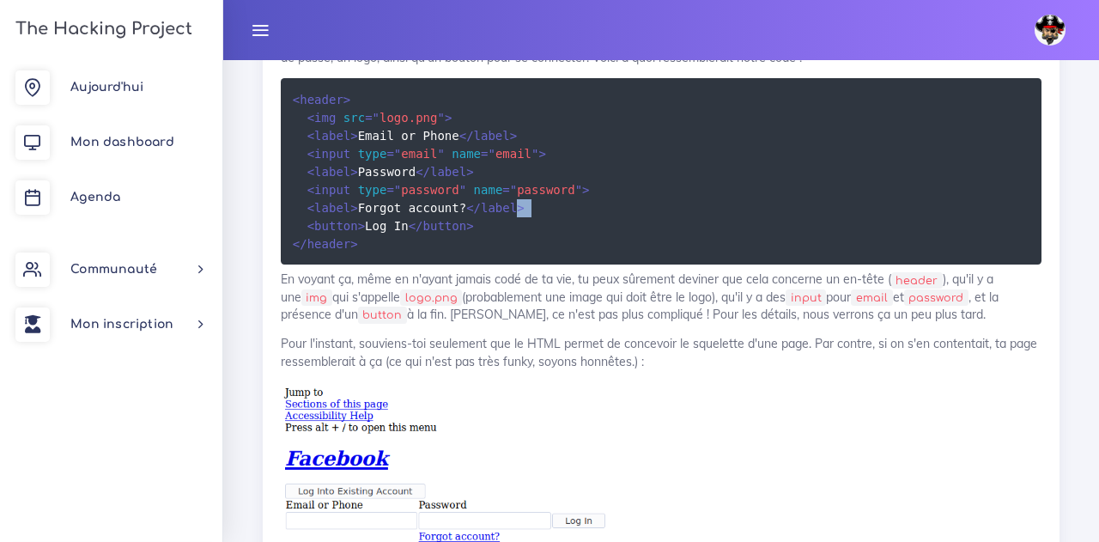
scroll to position [12649, 0]
